Goal: Task Accomplishment & Management: Use online tool/utility

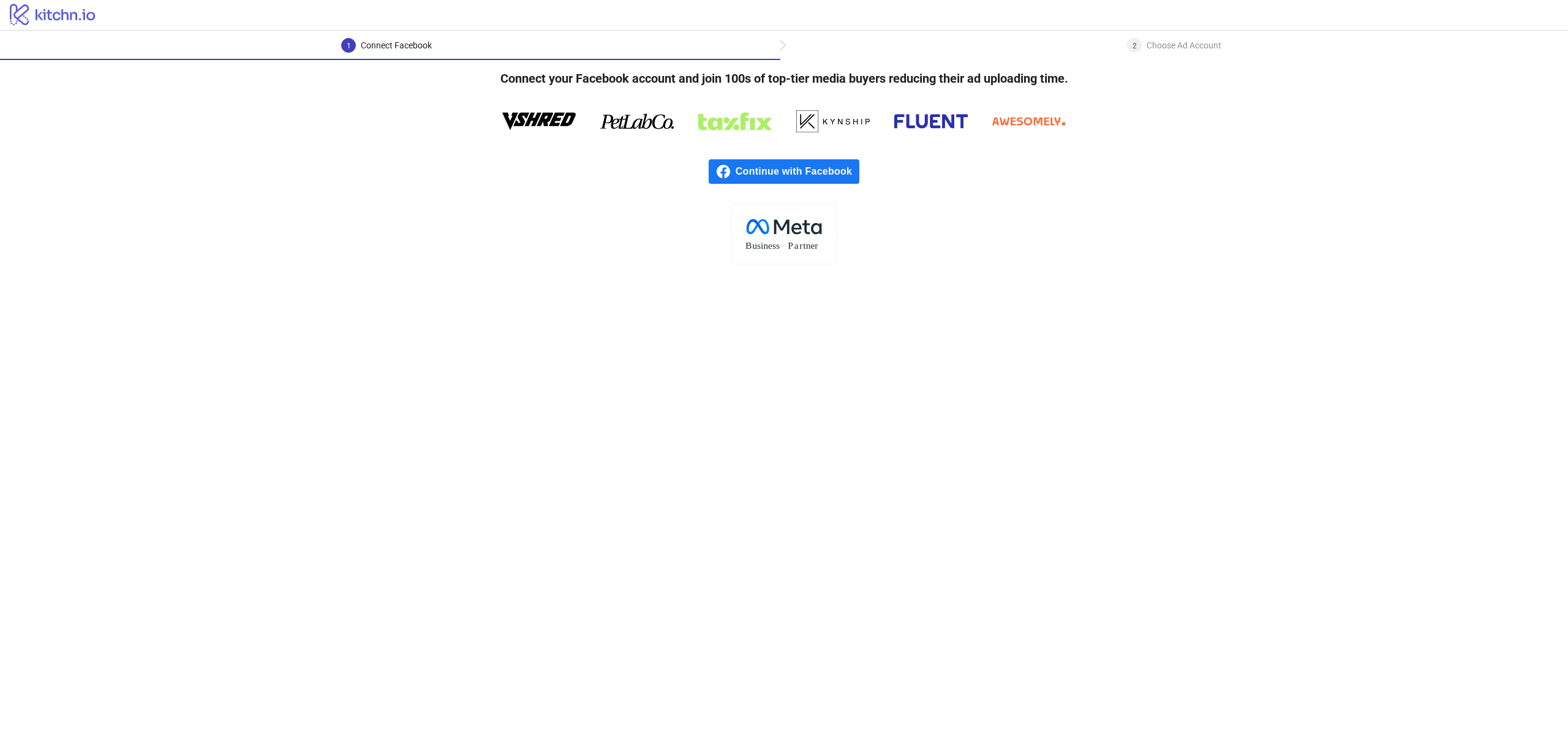
click at [788, 175] on span "Continue with Facebook" at bounding box center [797, 172] width 124 height 24
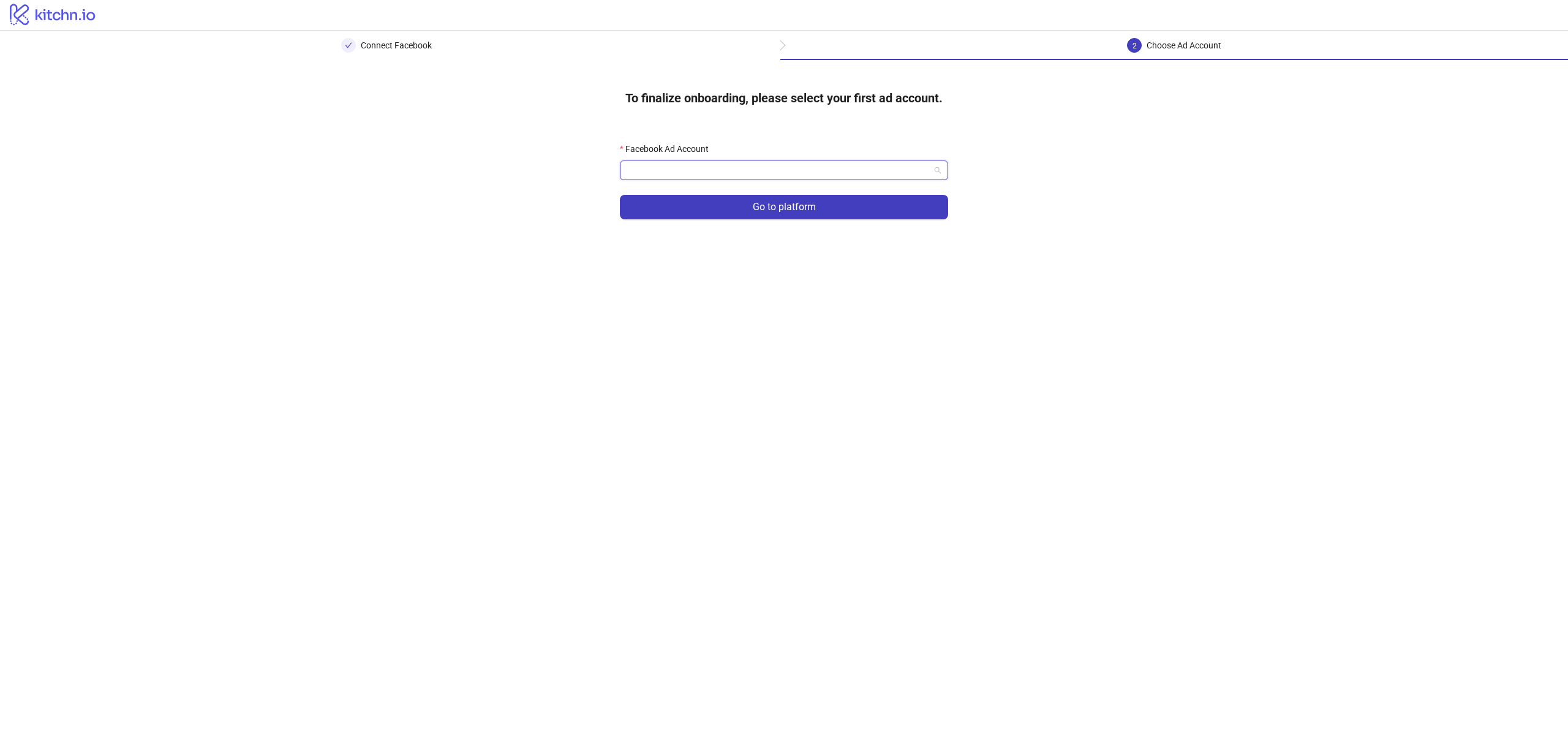
click at [909, 170] on input "Facebook Ad Account" at bounding box center [779, 170] width 303 height 18
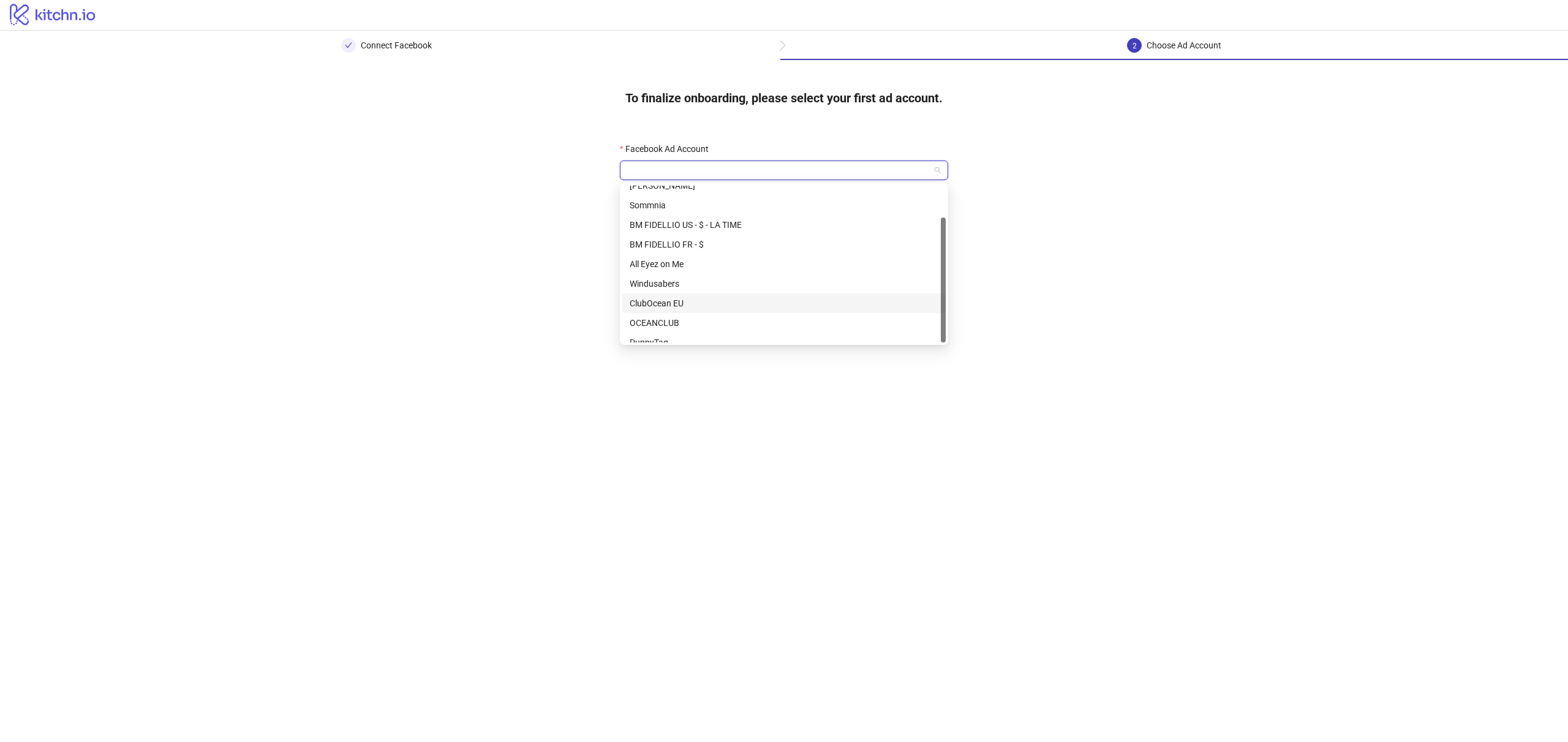
scroll to position [39, 0]
click at [680, 308] on div "OCEANCLUB" at bounding box center [784, 313] width 309 height 14
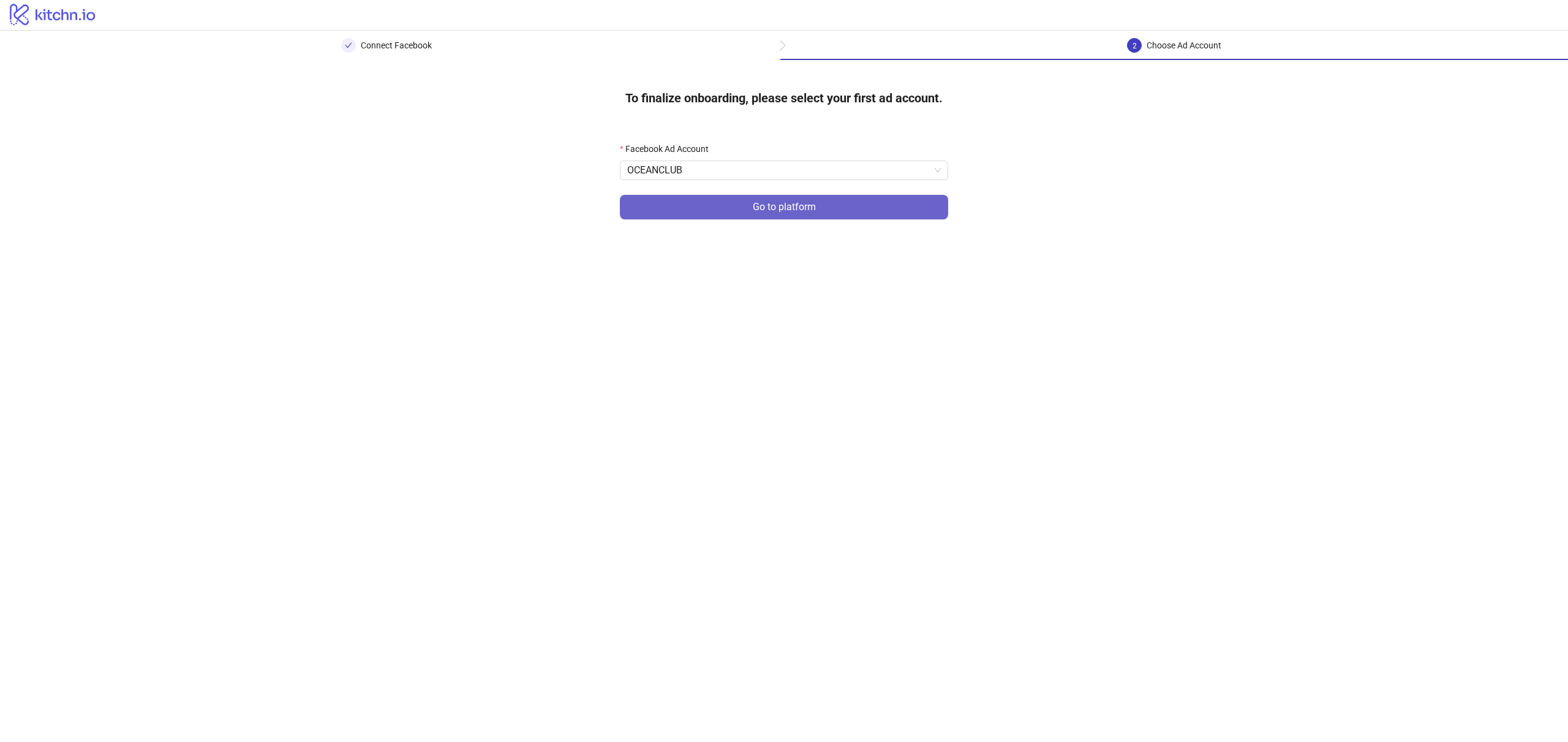
click at [801, 201] on button "Go to platform" at bounding box center [784, 207] width 328 height 24
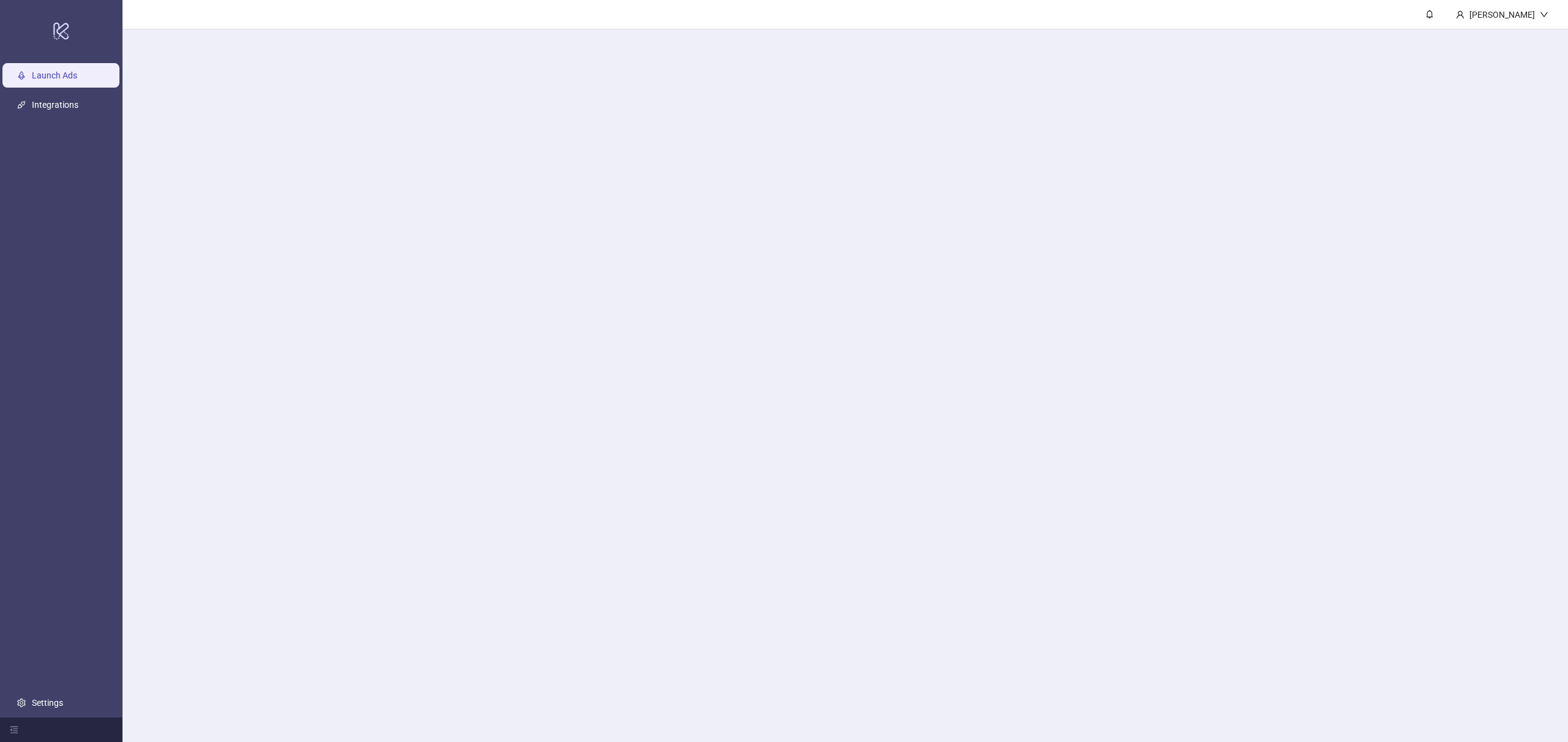
click at [790, 171] on main "Quentin Guinot" at bounding box center [845, 371] width 1446 height 742
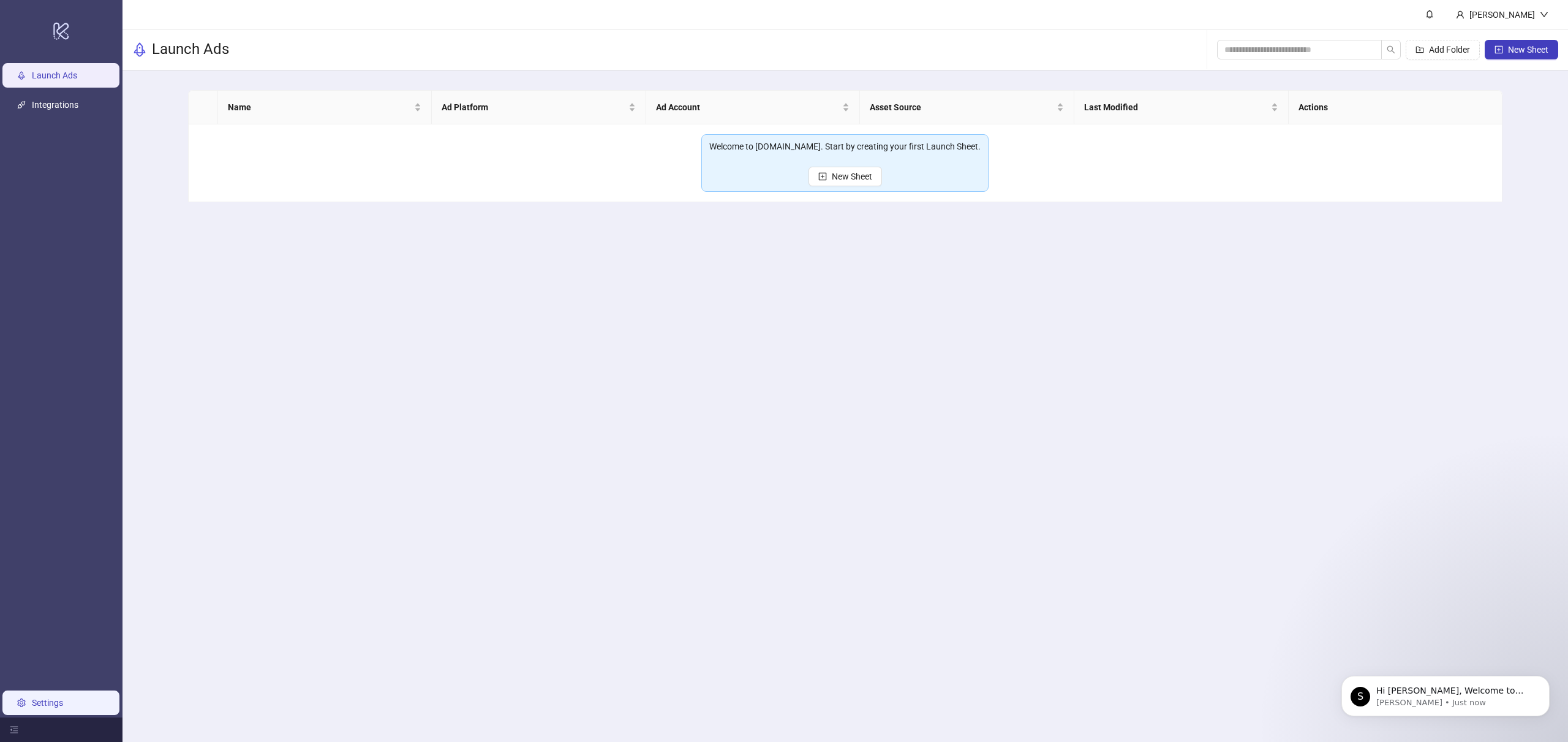
click at [63, 704] on link "Settings" at bounding box center [48, 703] width 31 height 10
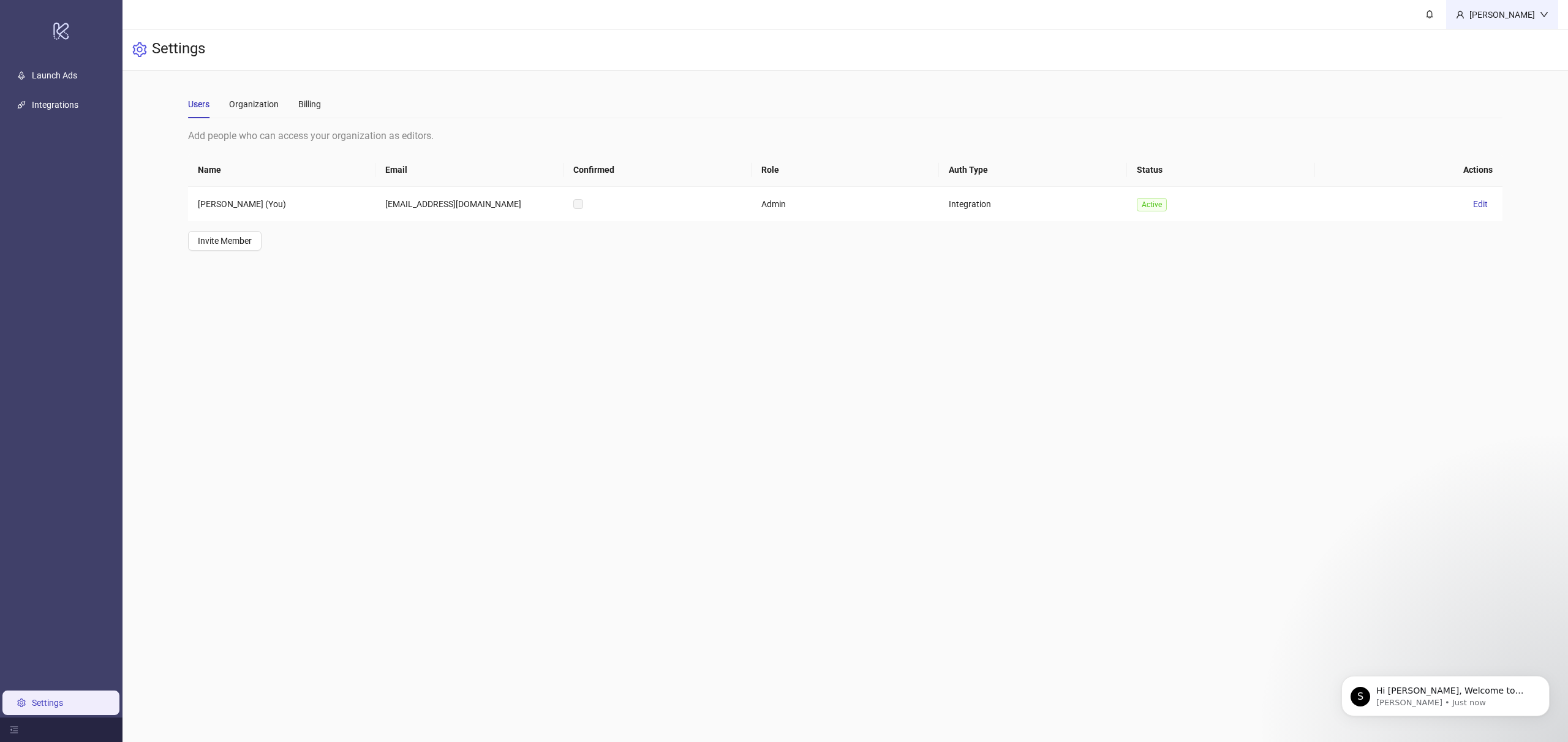
click at [1500, 18] on div "Quentin Guinot" at bounding box center [1502, 15] width 75 height 14
click at [1478, 559] on main "Quentin Guinot Settings Users Organization Billing Add people who can access yo…" at bounding box center [845, 371] width 1446 height 742
click at [62, 100] on link "Integrations" at bounding box center [55, 105] width 47 height 10
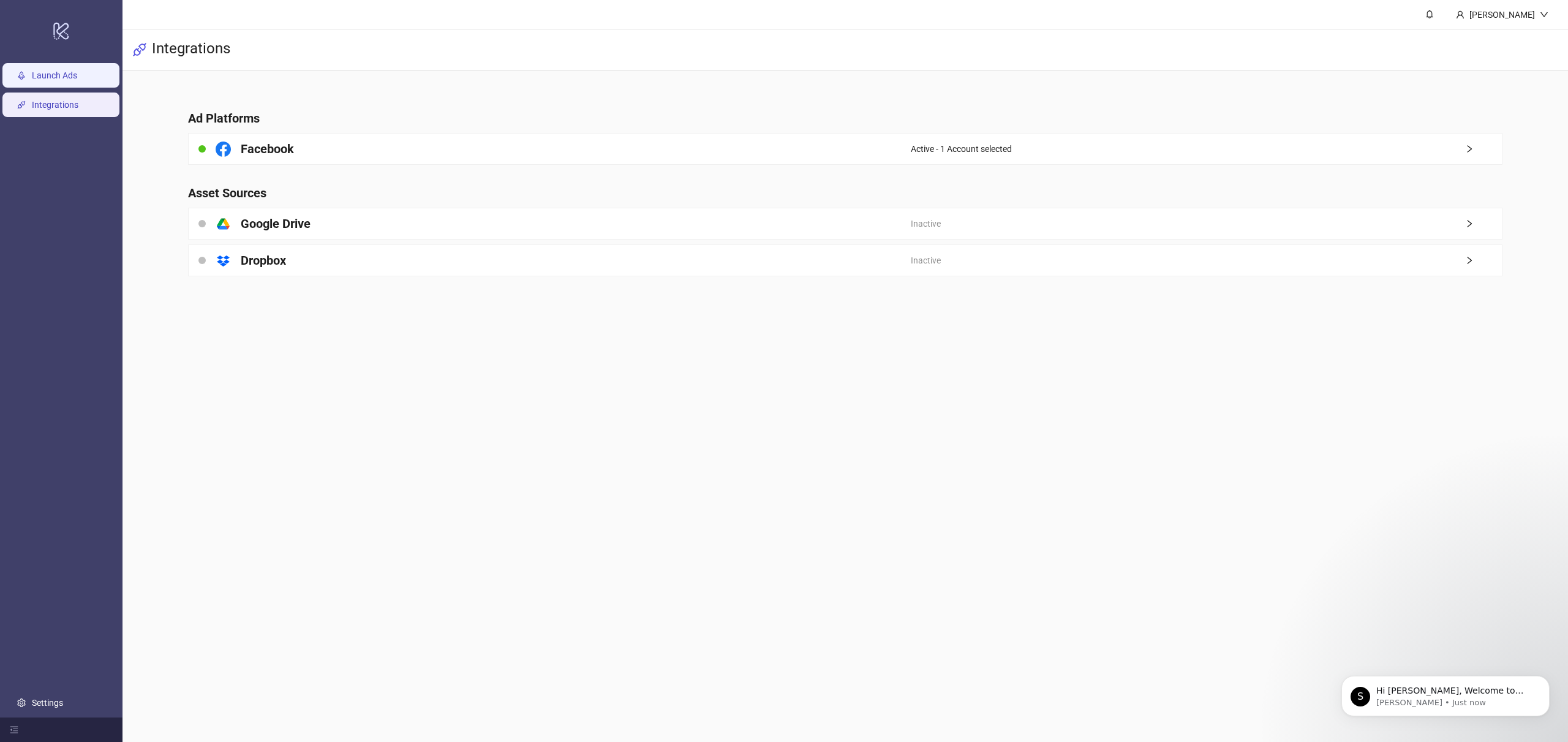
click at [62, 73] on link "Launch Ads" at bounding box center [54, 75] width 45 height 10
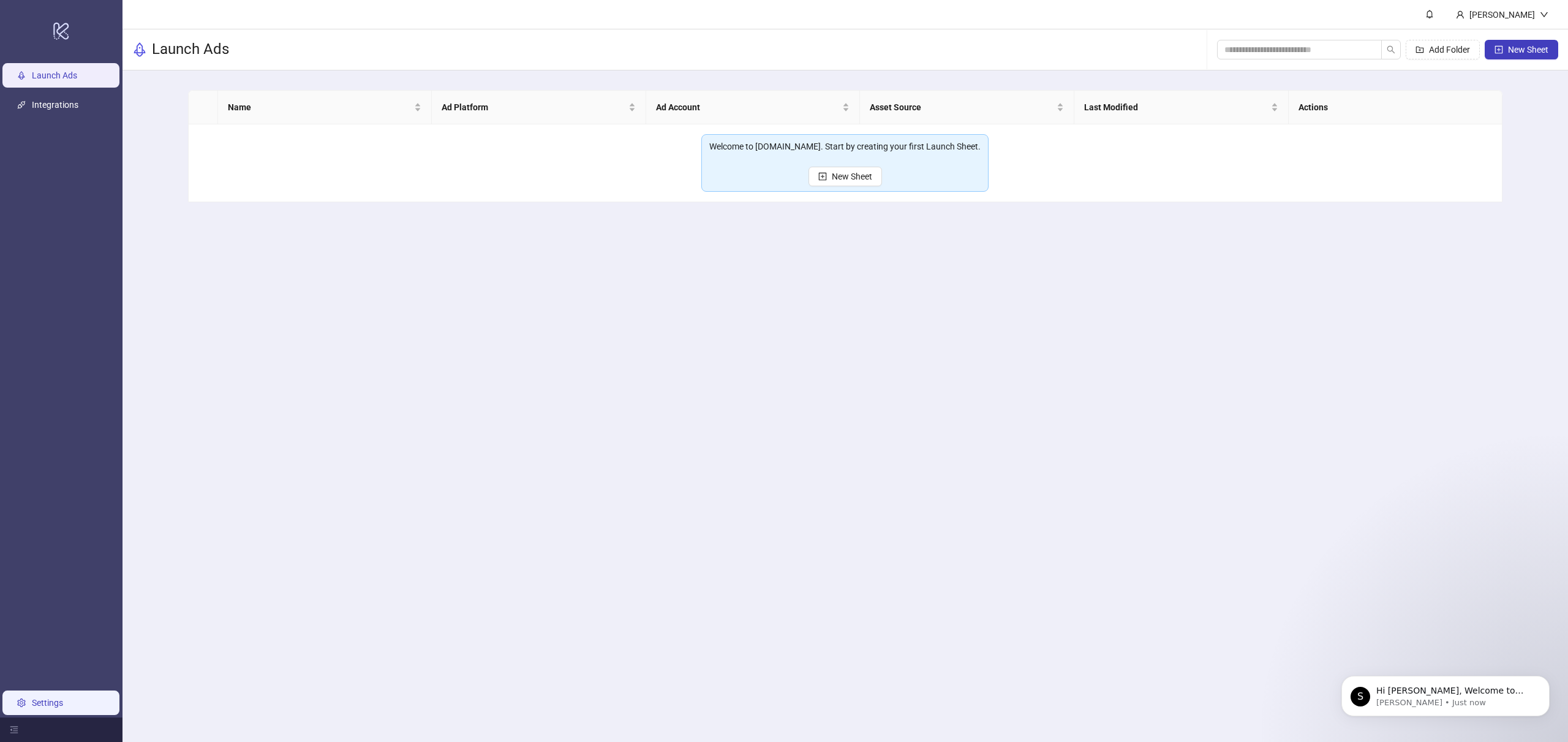
click at [47, 699] on link "Settings" at bounding box center [48, 703] width 31 height 10
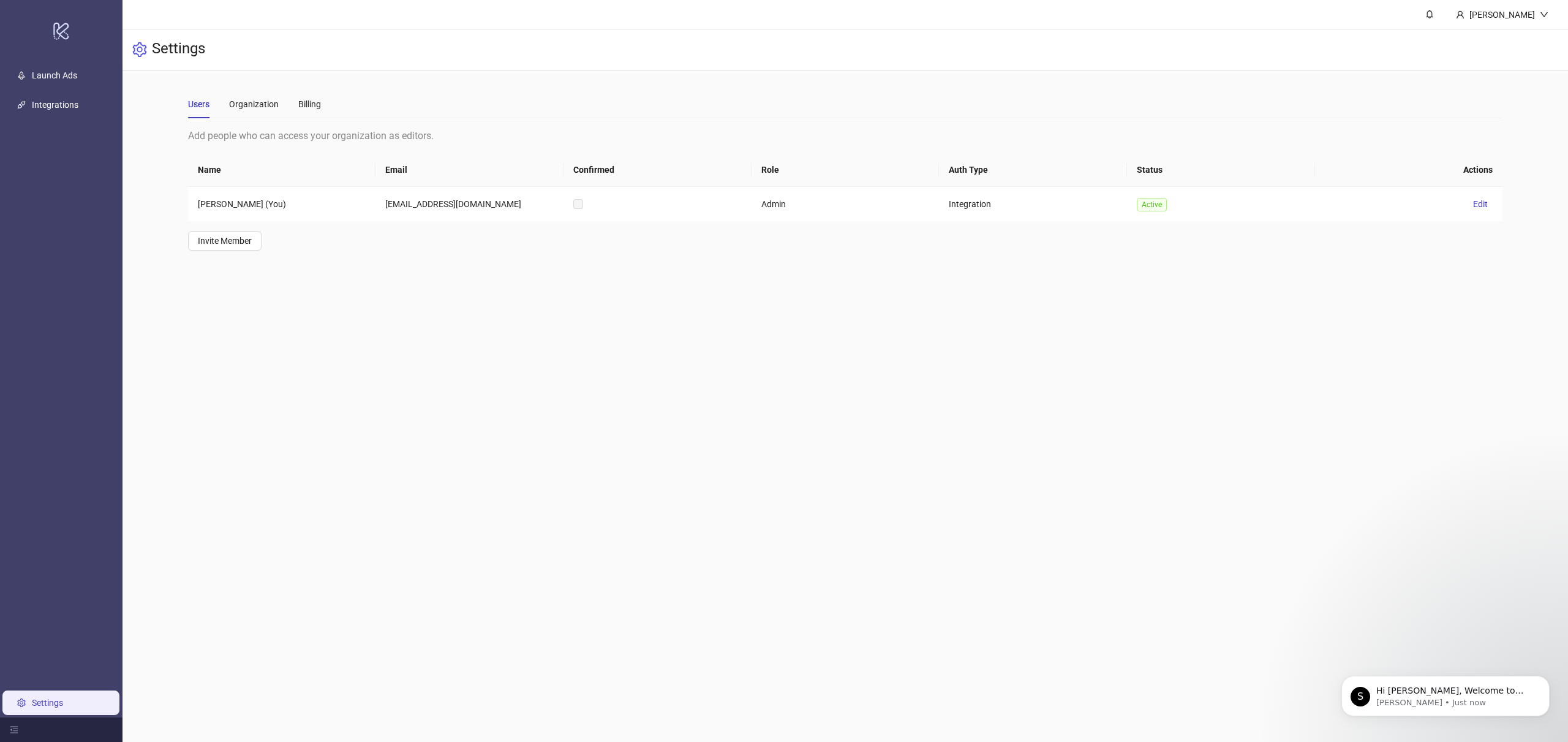
click at [48, 699] on link "Settings" at bounding box center [48, 703] width 31 height 10
click at [307, 94] on div "Billing" at bounding box center [309, 104] width 22 height 28
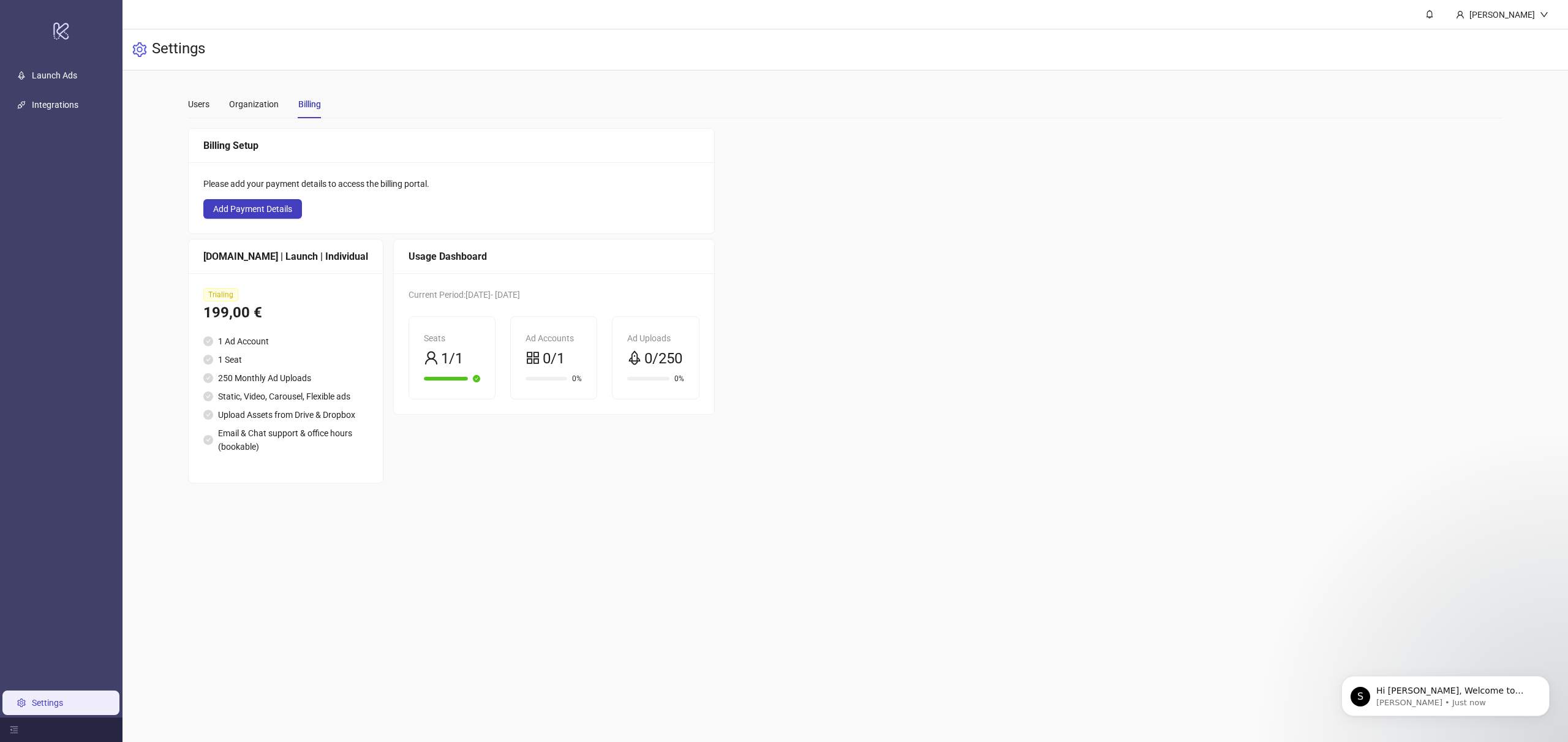
drag, startPoint x: 219, startPoint y: 105, endPoint x: 212, endPoint y: 105, distance: 7.0
click at [219, 105] on div "Users Organization Billing" at bounding box center [255, 104] width 133 height 28
click at [203, 106] on div "Users" at bounding box center [199, 104] width 22 height 14
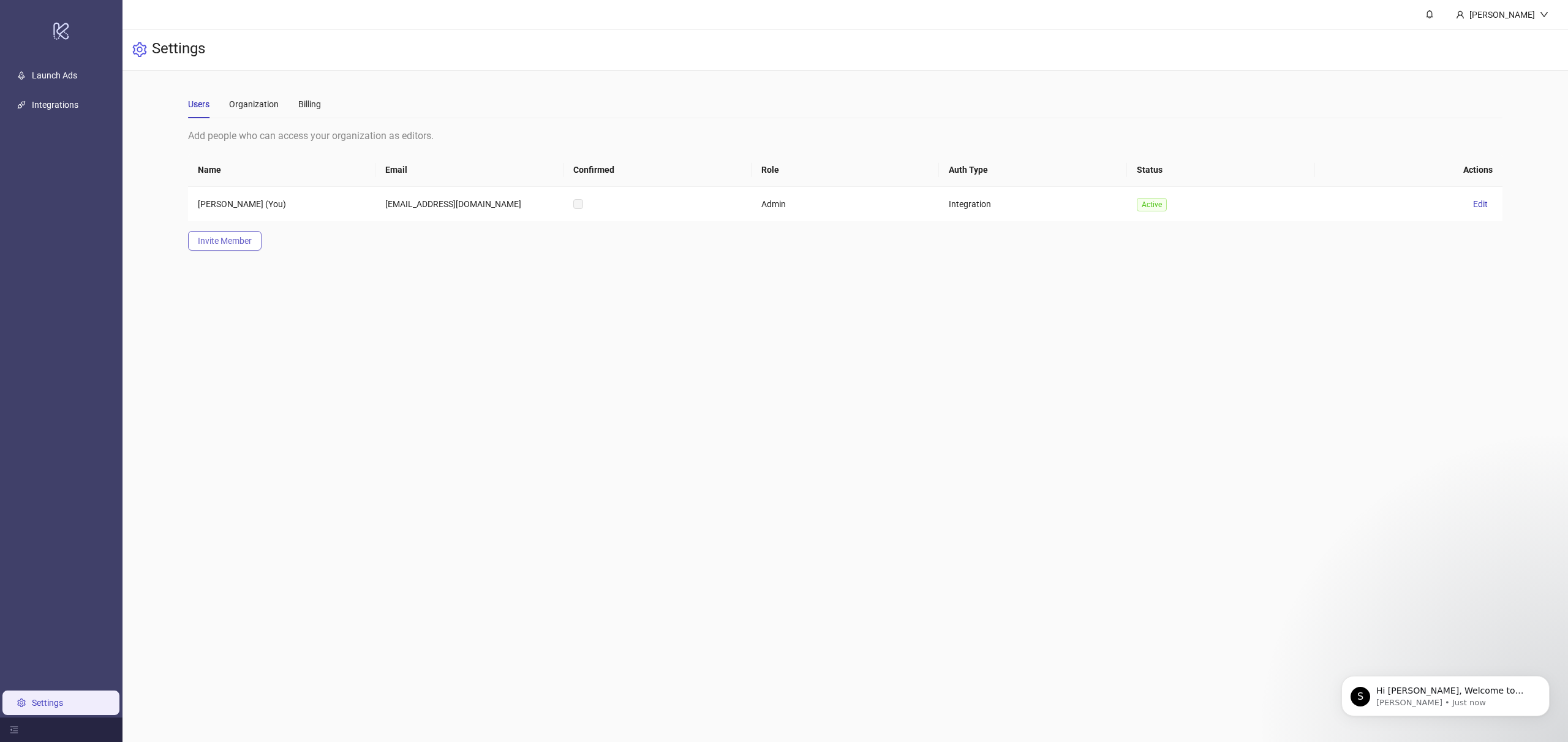
click at [218, 241] on span "Invite Member" at bounding box center [224, 241] width 54 height 10
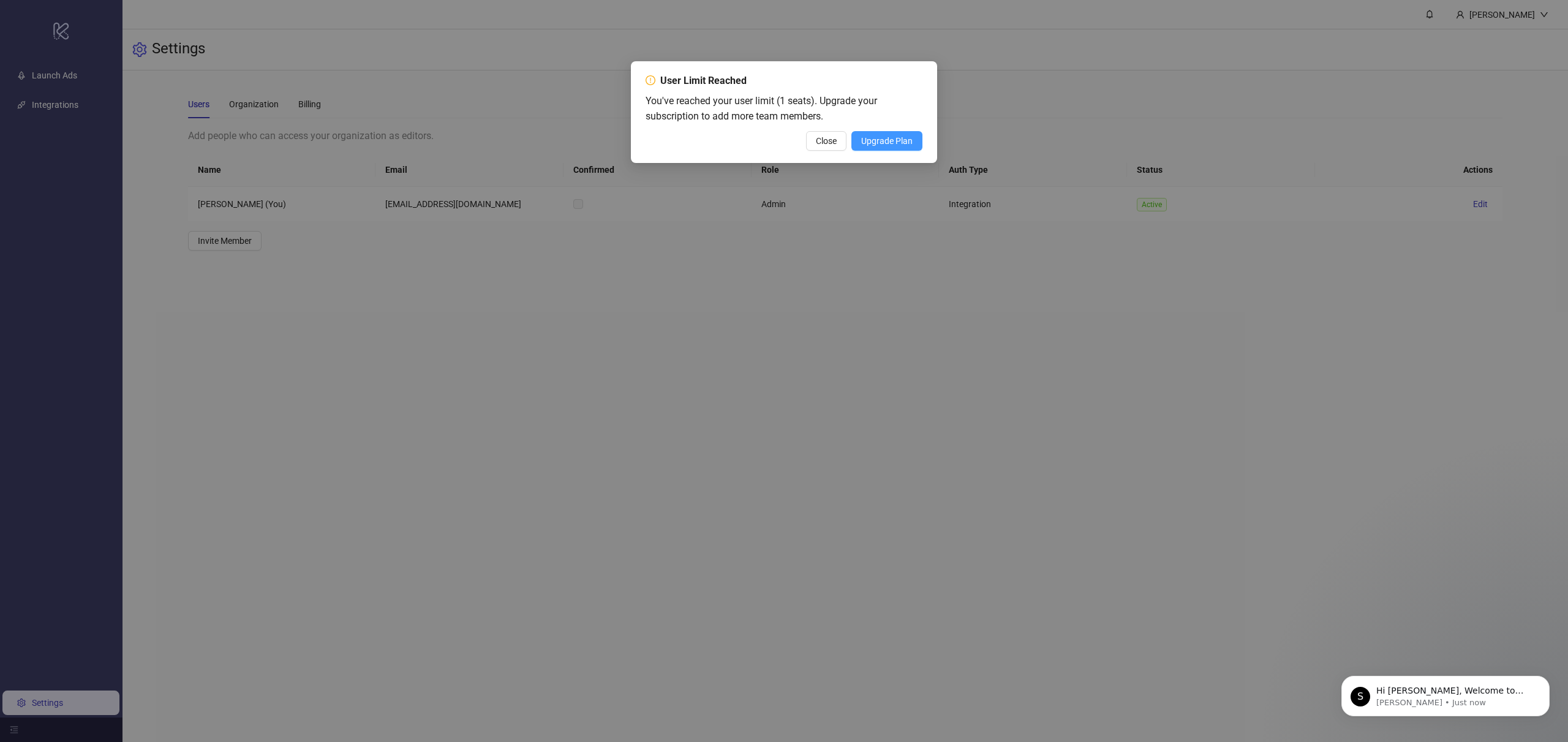
click at [891, 144] on span "Upgrade Plan" at bounding box center [887, 141] width 52 height 10
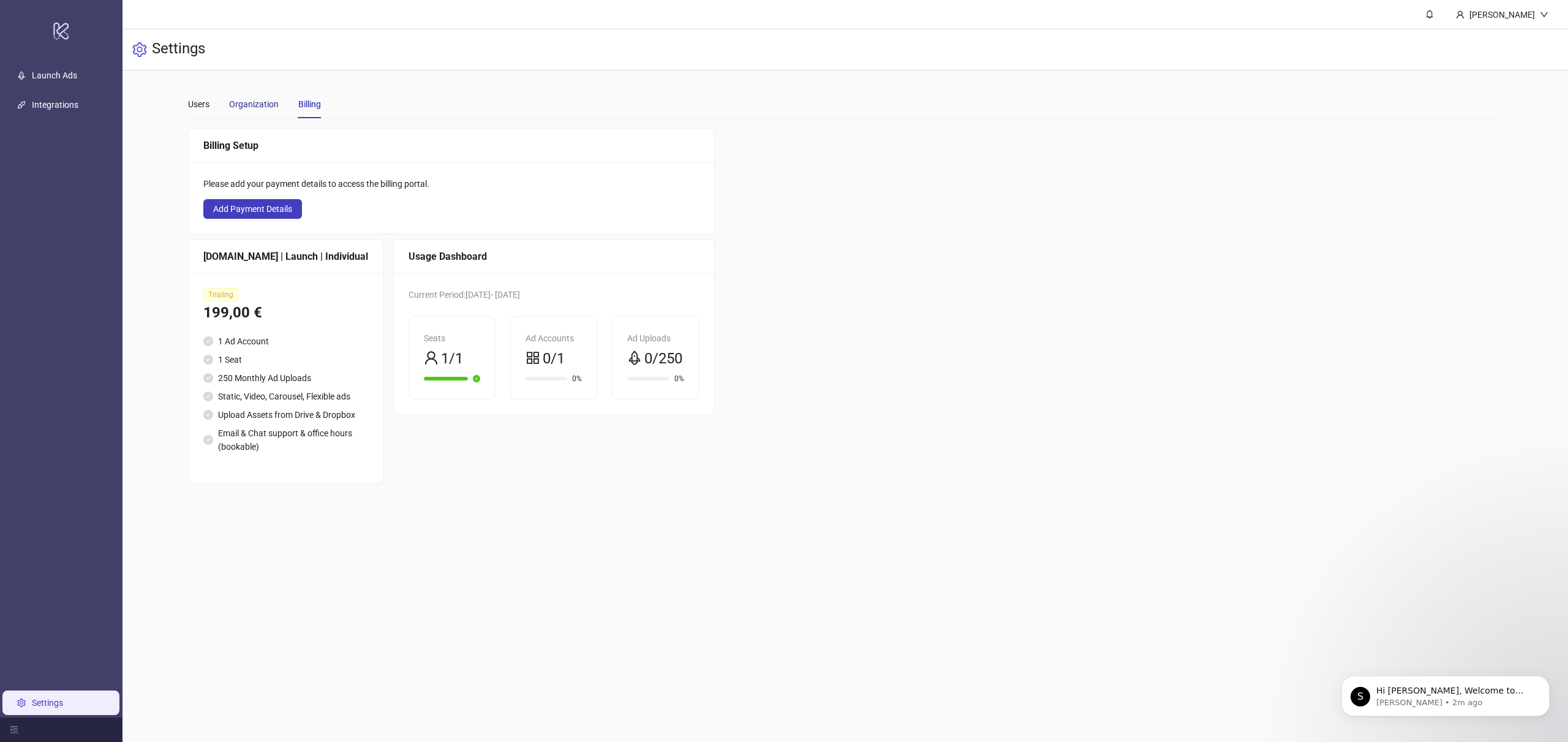
click at [256, 105] on div "Organization" at bounding box center [253, 104] width 50 height 14
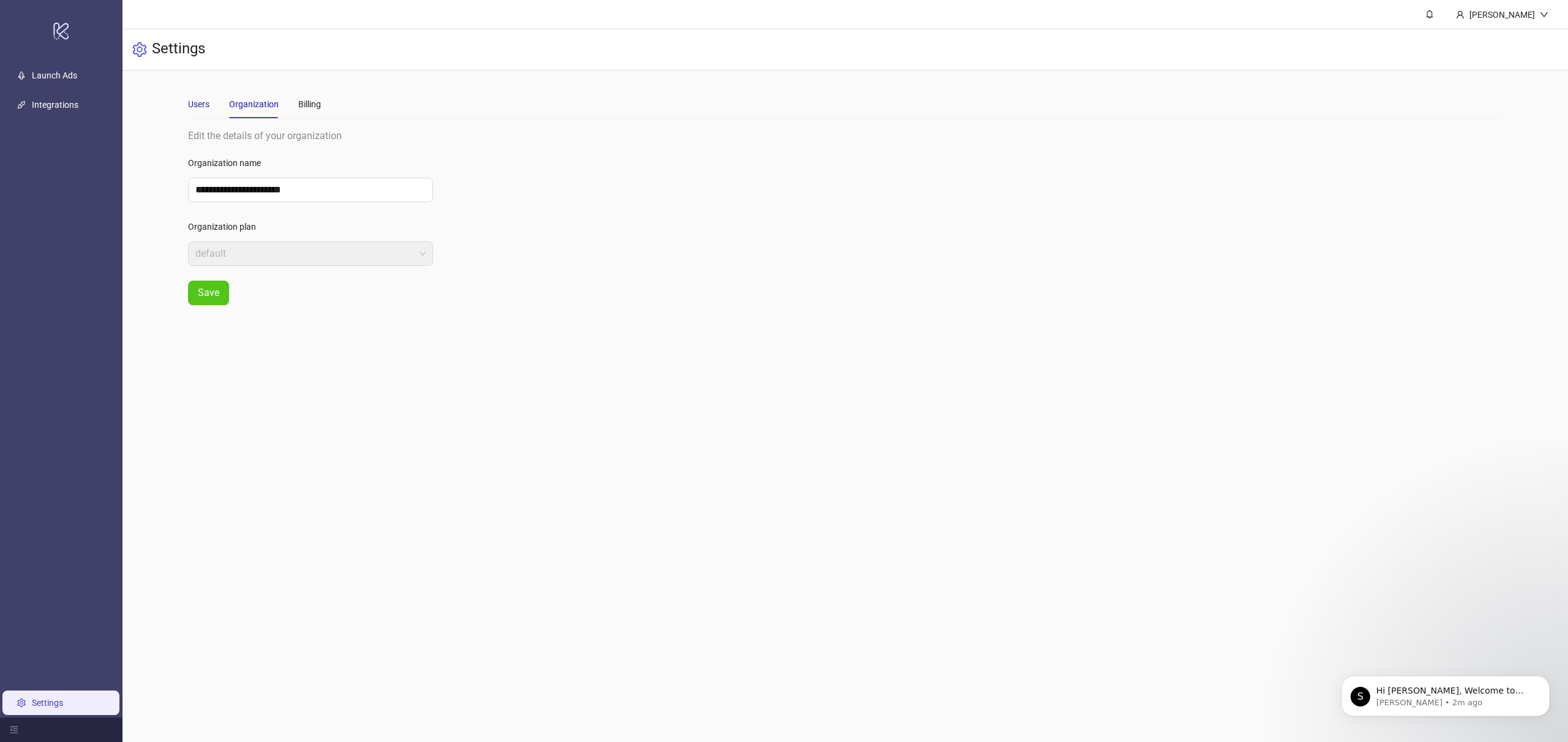
click at [199, 107] on div "Users" at bounding box center [199, 104] width 22 height 14
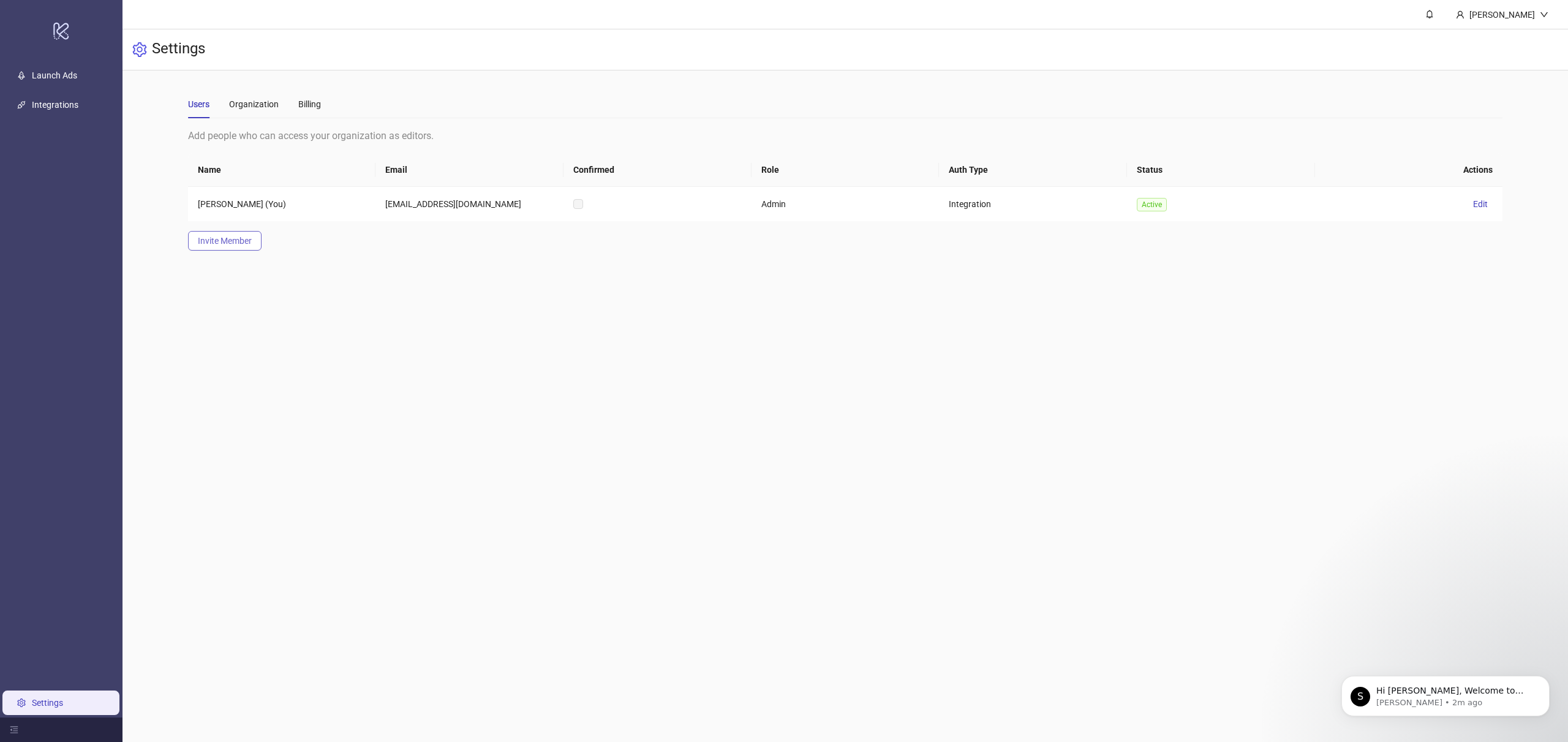
click at [208, 243] on span "Invite Member" at bounding box center [224, 241] width 54 height 10
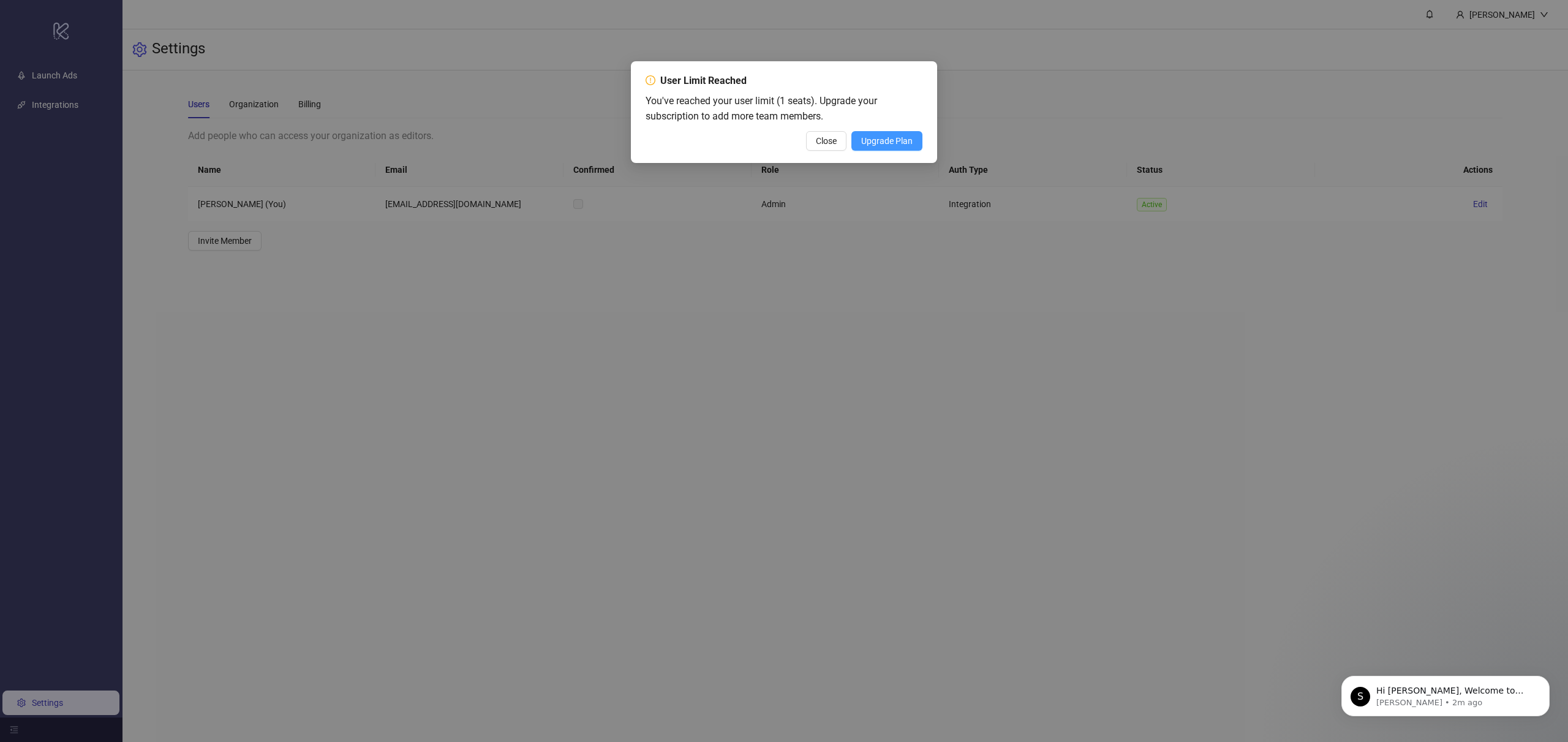
click at [879, 145] on span "Upgrade Plan" at bounding box center [887, 141] width 52 height 10
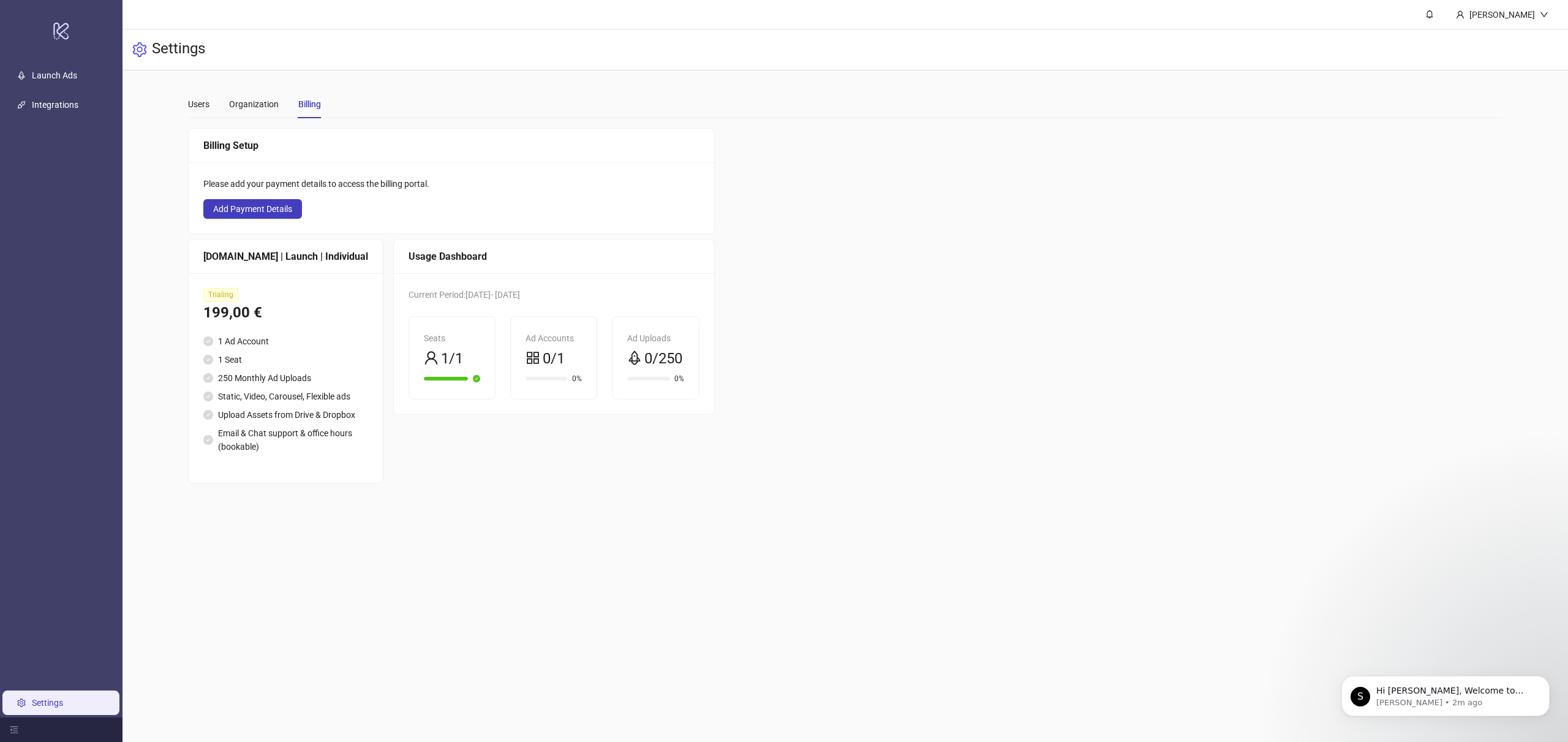
click at [266, 289] on div "Trialing" at bounding box center [285, 295] width 165 height 14
drag, startPoint x: 233, startPoint y: 296, endPoint x: 245, endPoint y: 287, distance: 15.0
click at [233, 296] on span "Trialing" at bounding box center [220, 295] width 35 height 14
drag, startPoint x: 268, startPoint y: 272, endPoint x: 415, endPoint y: 300, distance: 149.6
click at [291, 277] on div "Kitchn.io | Launch | Individual Trialing 199,00 € 1 Ad Account 1 Seat 250 Month…" at bounding box center [286, 361] width 196 height 245
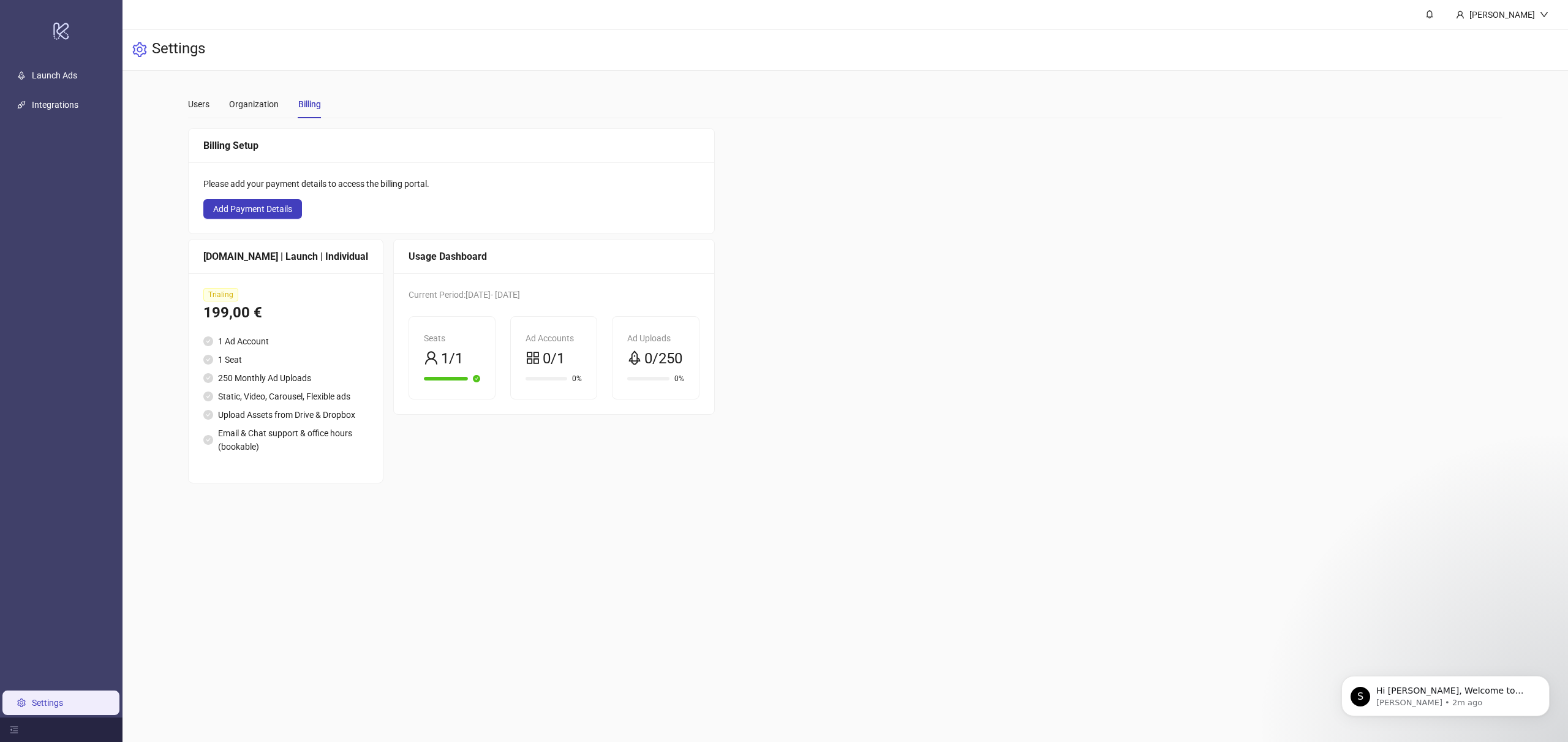
drag, startPoint x: 522, startPoint y: 363, endPoint x: 539, endPoint y: 364, distance: 17.0
click at [528, 364] on div "0/1" at bounding box center [553, 359] width 56 height 23
click at [71, 100] on link "Integrations" at bounding box center [55, 105] width 47 height 10
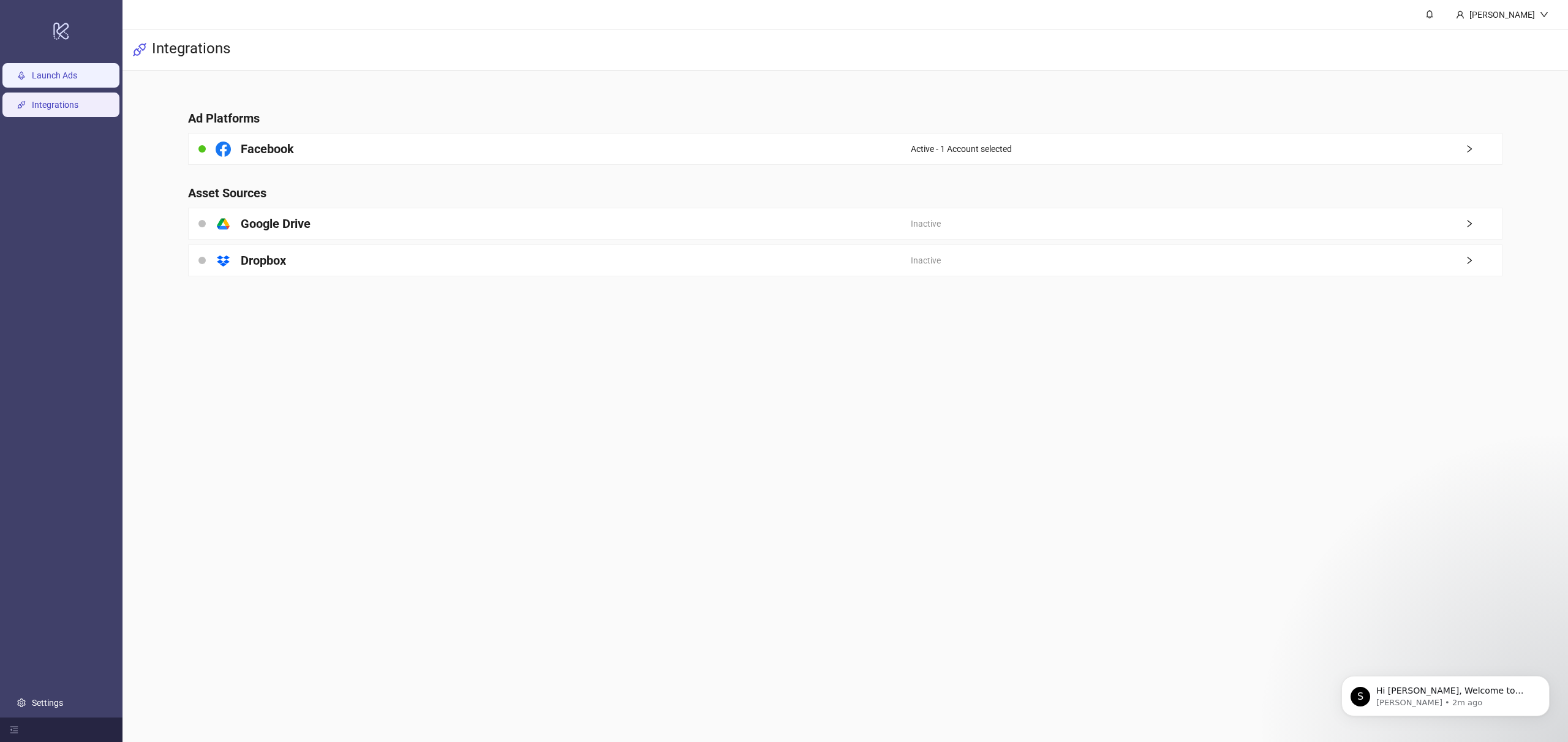
click at [69, 73] on link "Launch Ads" at bounding box center [54, 75] width 45 height 10
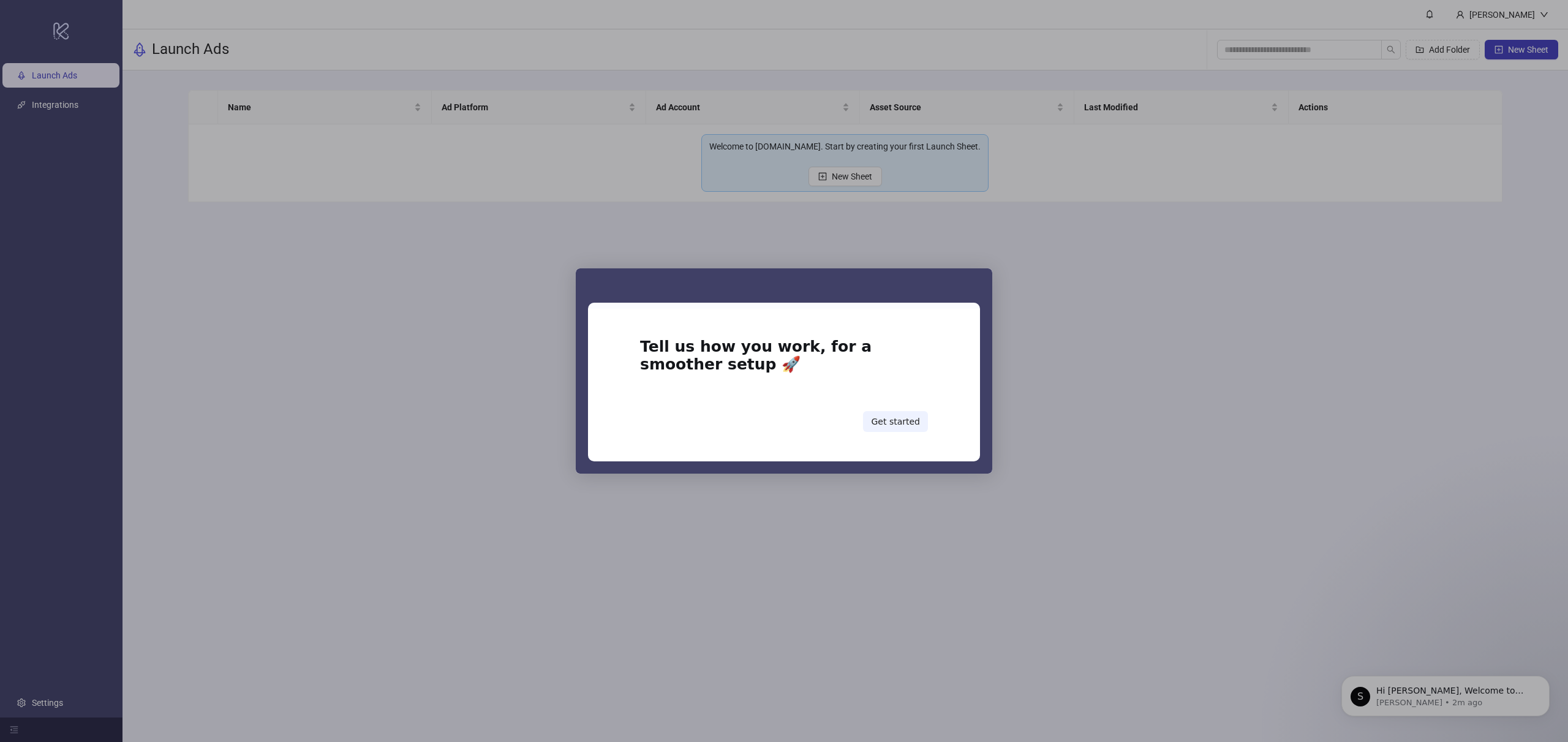
click at [1165, 288] on div "Intercom messenger" at bounding box center [784, 371] width 1568 height 742
click at [886, 423] on button "Get started" at bounding box center [896, 421] width 65 height 21
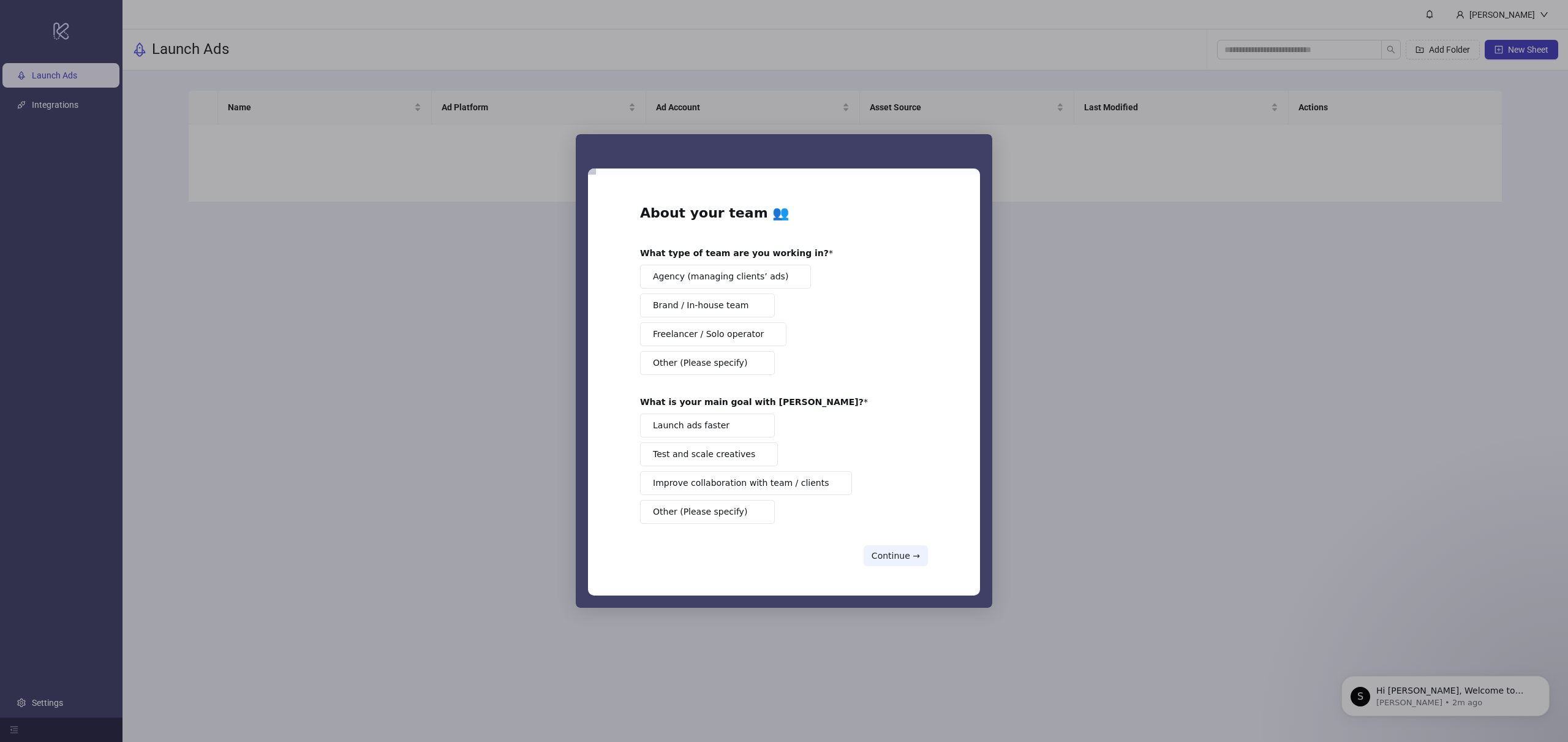
click at [898, 548] on button "Continue →" at bounding box center [896, 556] width 65 height 21
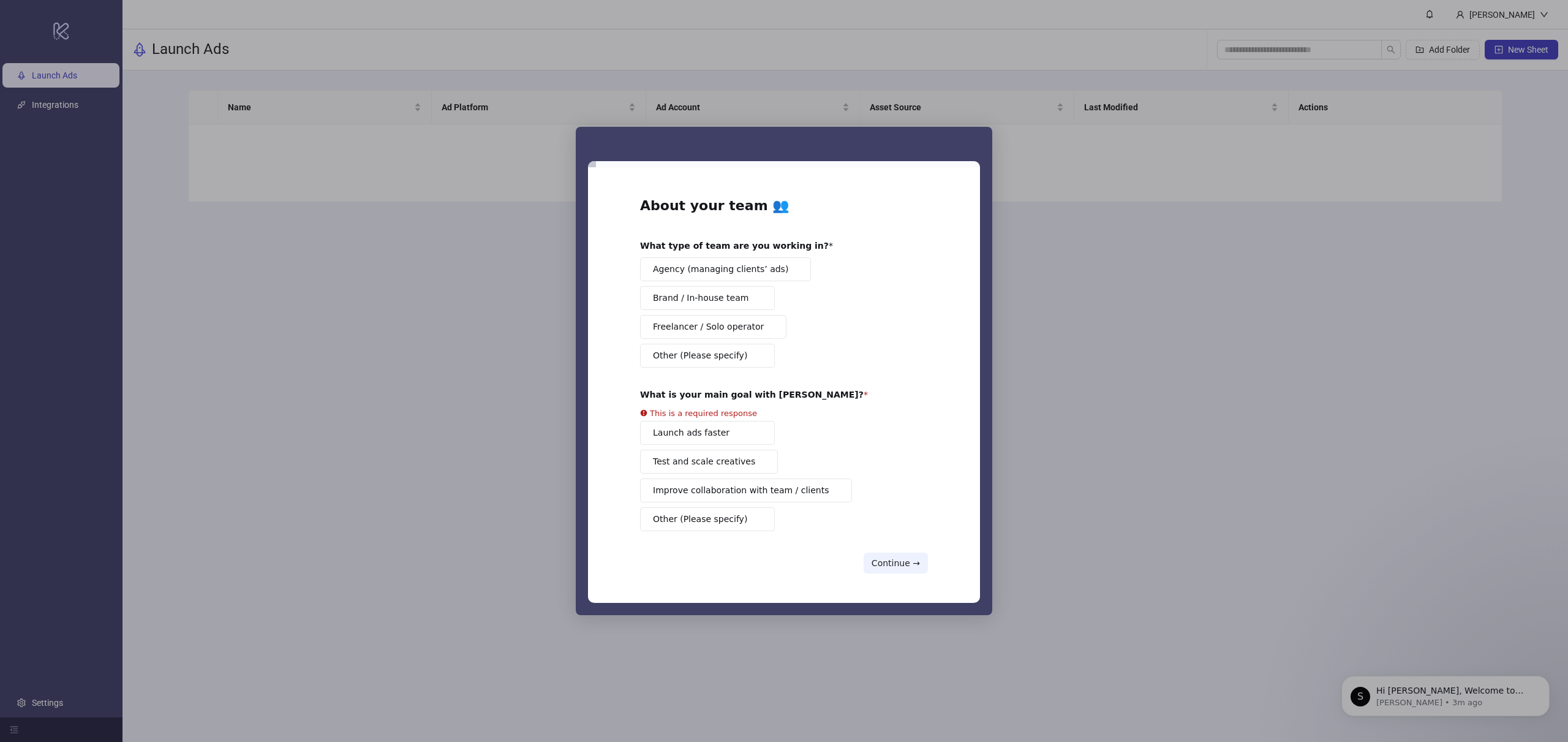
click at [733, 298] on button "Brand / In-house team" at bounding box center [708, 298] width 134 height 24
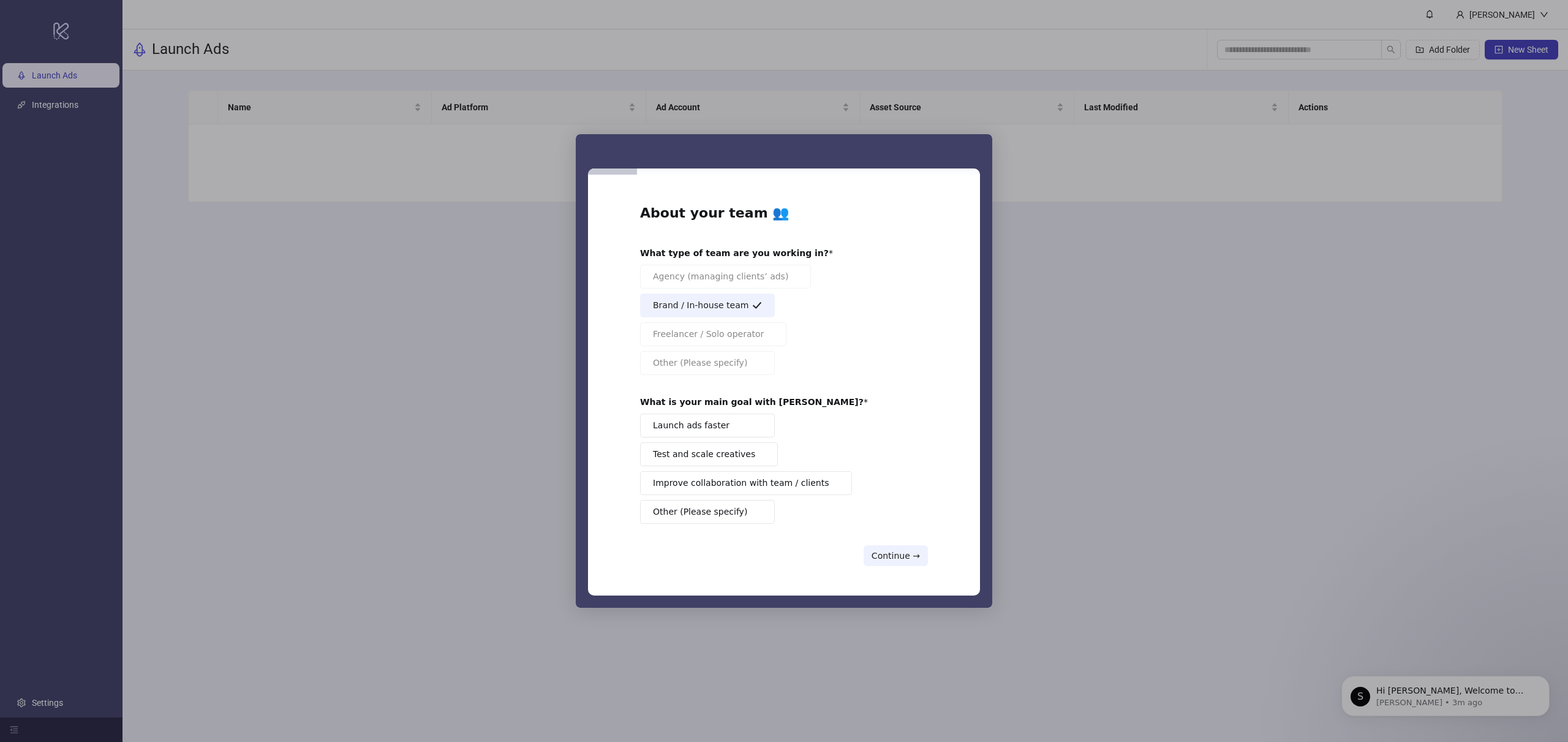
drag, startPoint x: 756, startPoint y: 433, endPoint x: 763, endPoint y: 435, distance: 7.3
click at [756, 433] on button "Launch ads faster" at bounding box center [708, 425] width 134 height 24
click at [910, 557] on button "Continue →" at bounding box center [896, 556] width 65 height 21
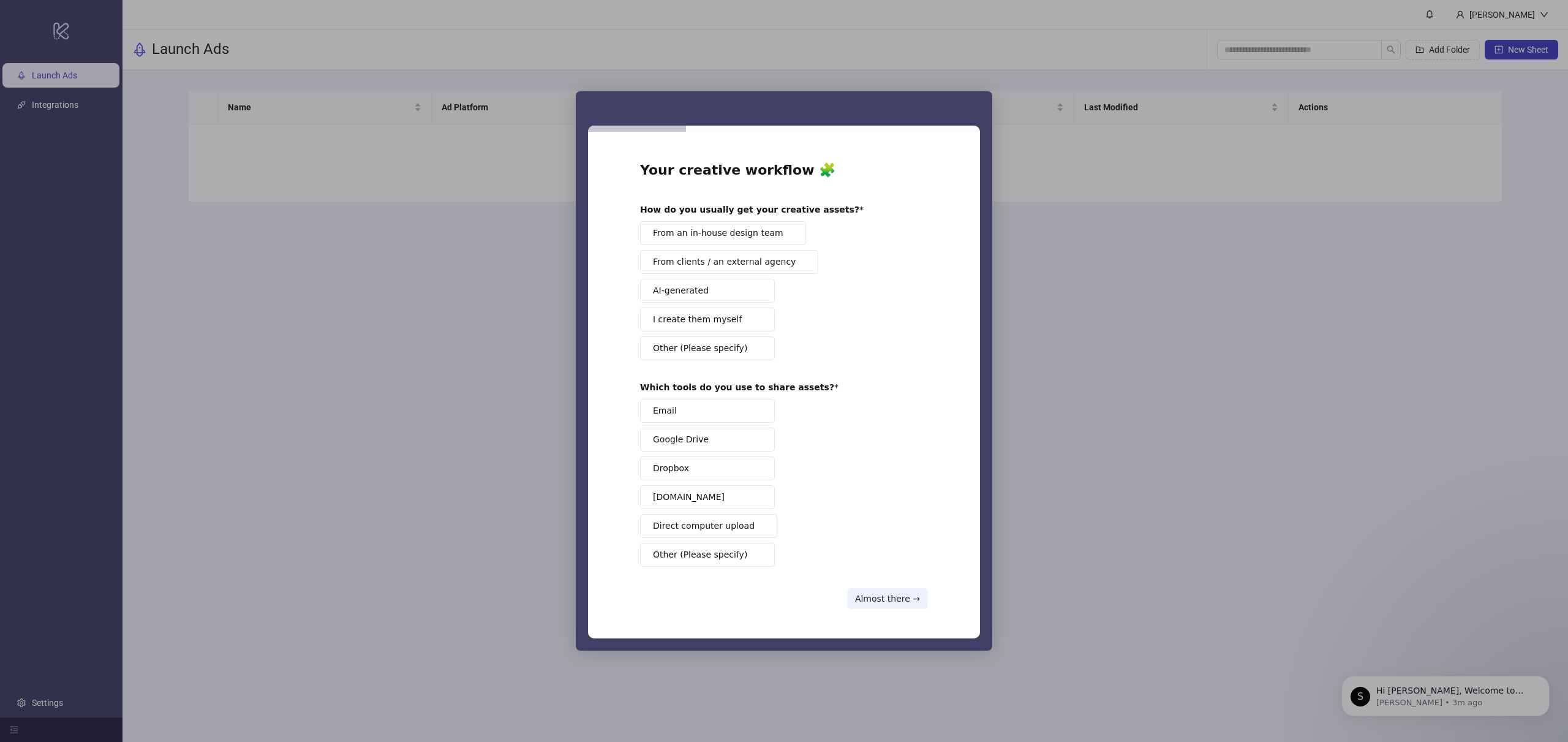
click at [710, 442] on button "Google Drive" at bounding box center [708, 440] width 134 height 24
click at [736, 319] on button "I create them myself" at bounding box center [708, 319] width 134 height 24
click at [931, 599] on div "Your creative workflow 🧩 How do you usually get your creative assets? From an i…" at bounding box center [784, 385] width 392 height 508
click at [902, 601] on button "Almost there →" at bounding box center [888, 599] width 81 height 21
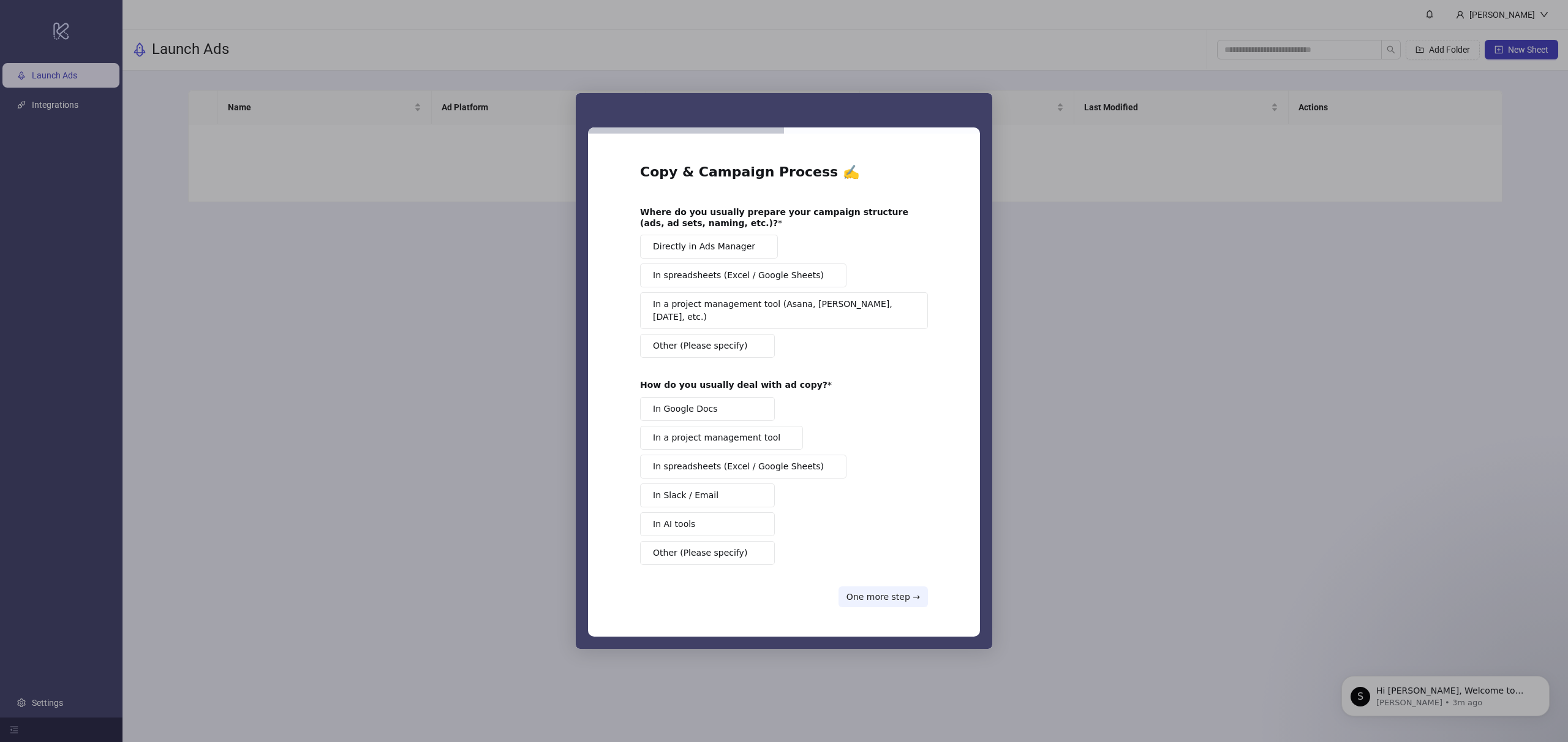
click at [698, 287] on button "In spreadsheets (Excel / Google Sheets)" at bounding box center [744, 275] width 206 height 24
click at [701, 460] on span "In spreadsheets (Excel / Google Sheets)" at bounding box center [739, 466] width 171 height 13
click at [871, 588] on button "One more step →" at bounding box center [883, 597] width 90 height 21
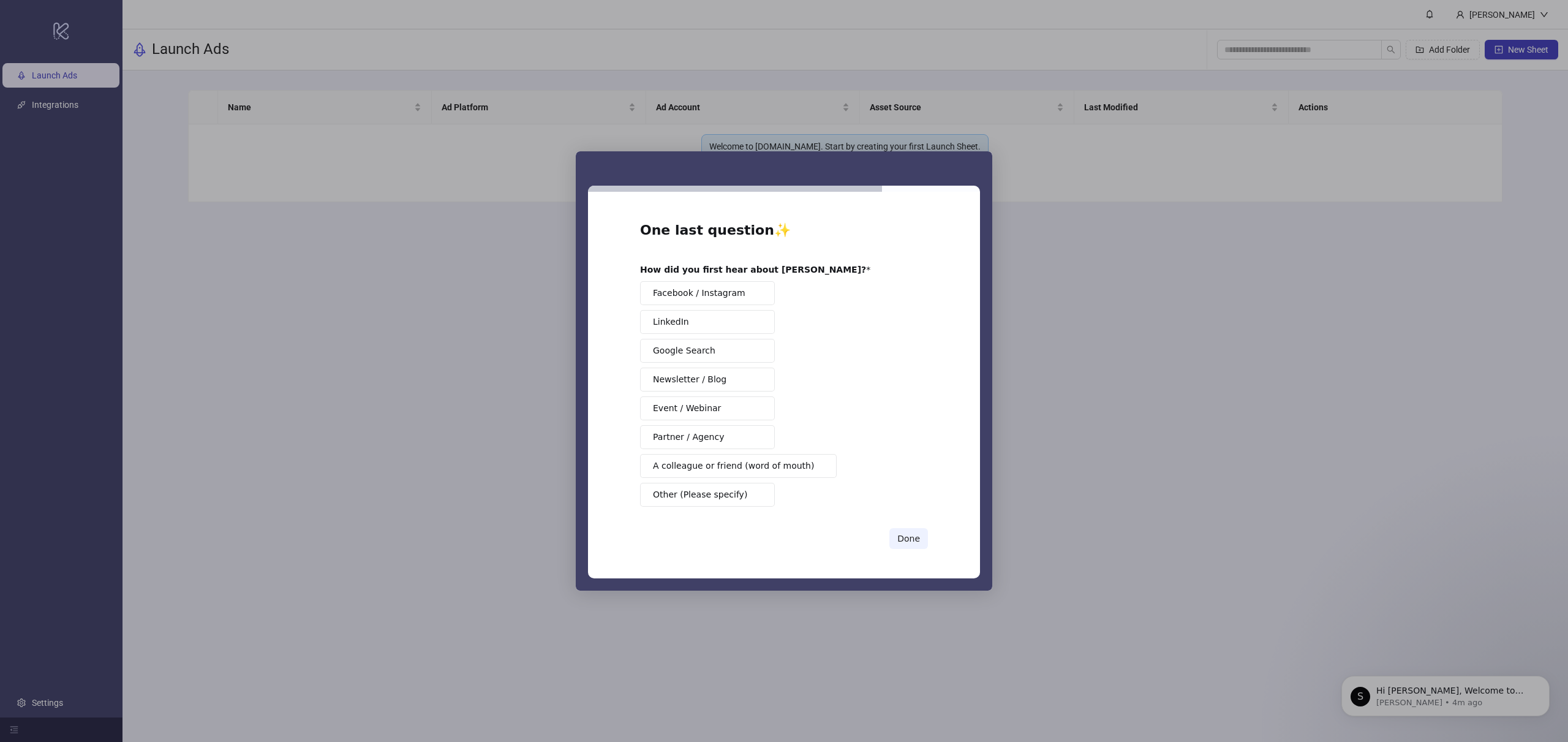
click at [725, 466] on span "A colleague or friend (word of mouth)" at bounding box center [733, 466] width 161 height 13
click at [896, 532] on button "Done" at bounding box center [909, 539] width 39 height 21
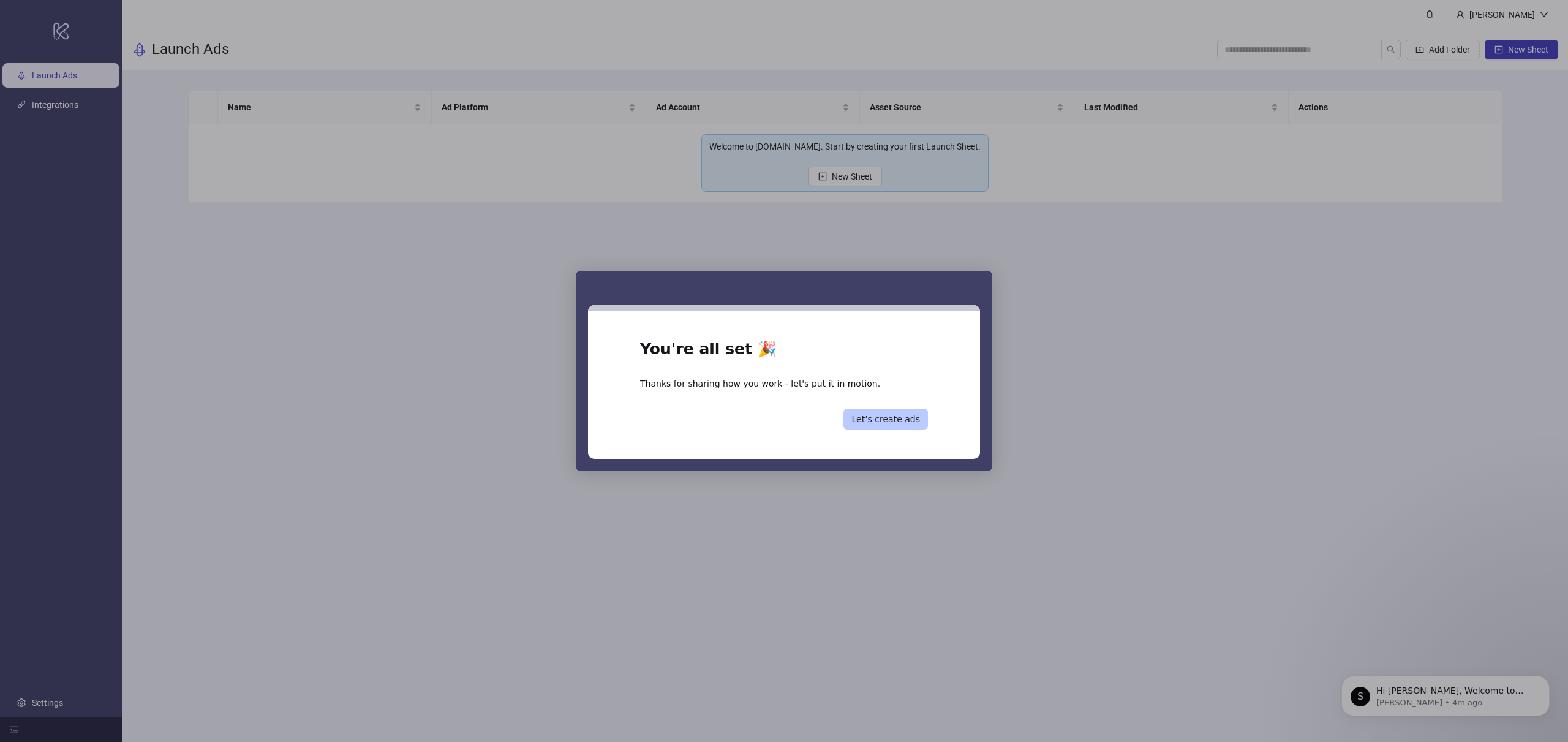
click at [898, 419] on button "Let’s create ads" at bounding box center [886, 419] width 84 height 21
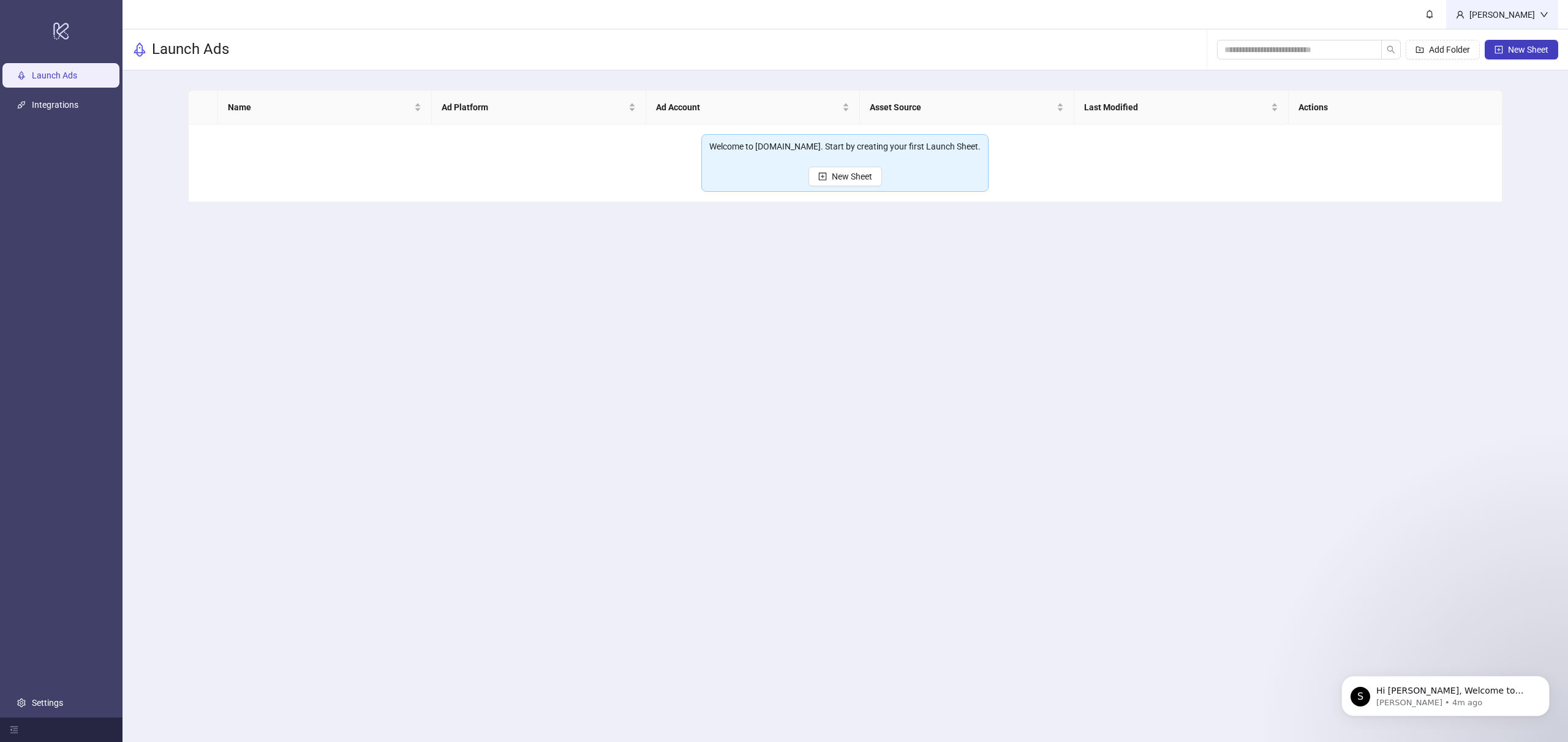
click at [1509, 20] on div "Quentin Guinot" at bounding box center [1502, 15] width 75 height 14
click at [1508, 47] on span "Logout" at bounding box center [1519, 43] width 59 height 14
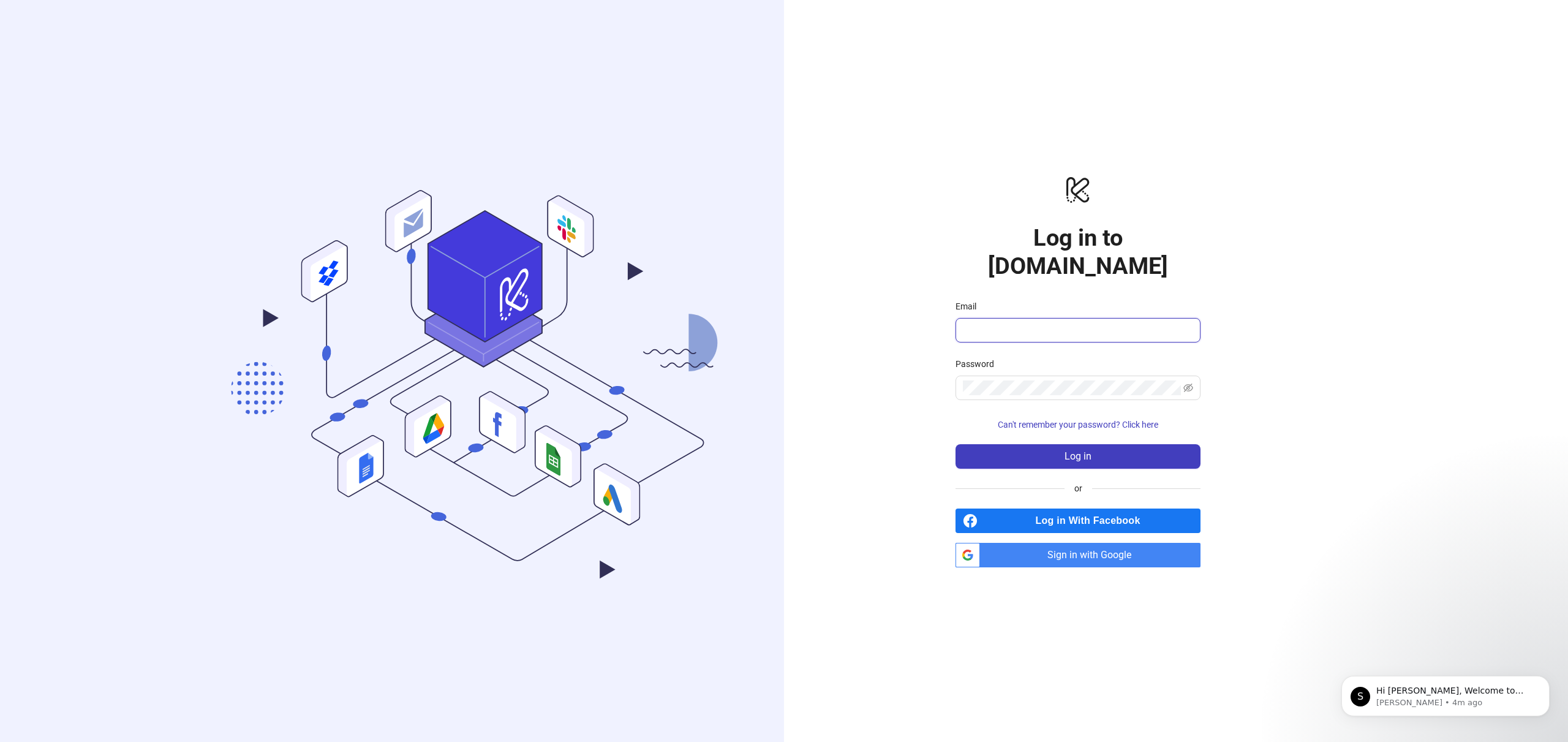
click at [1071, 323] on input "Email" at bounding box center [1077, 330] width 228 height 15
click at [1250, 300] on div "logo/logo-mobile Log in to Kitchn.io Email Password Can't remember your passwor…" at bounding box center [1078, 371] width 588 height 742
click at [1054, 323] on input "Email" at bounding box center [1077, 330] width 228 height 15
drag, startPoint x: 1381, startPoint y: 310, endPoint x: 1345, endPoint y: 296, distance: 38.6
click at [1381, 310] on div ".cls-1,.cls-11,.cls-2,.cls-9{fill:none;}.cls-10,.cls-2,.cls-7,.cls-8{stroke:#31…" at bounding box center [784, 371] width 1568 height 742
